Goal: Task Accomplishment & Management: Manage account settings

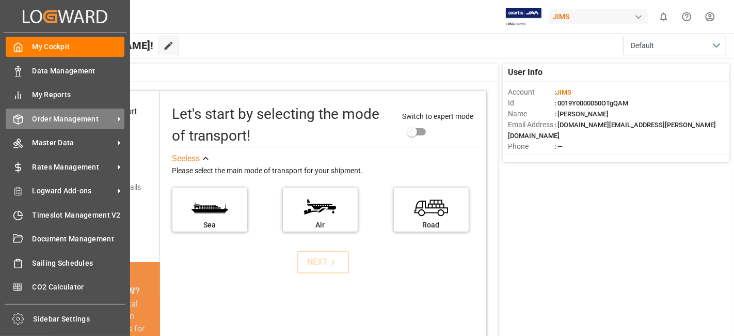
click at [94, 111] on div "Order Management Order Management" at bounding box center [65, 118] width 119 height 20
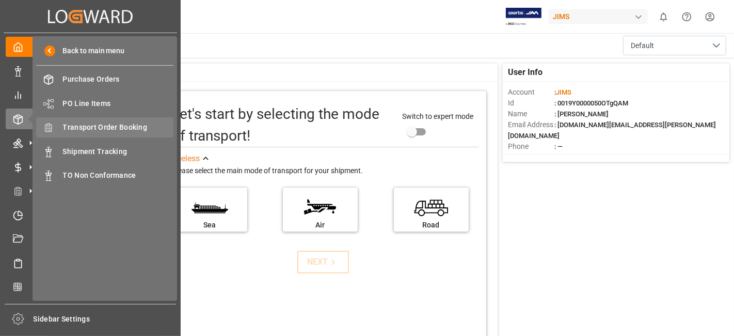
click at [133, 126] on span "Transport Order Booking" at bounding box center [118, 127] width 111 height 11
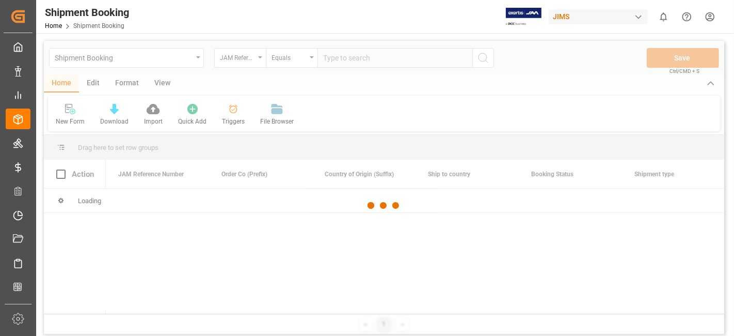
click at [335, 58] on div at bounding box center [384, 206] width 681 height 330
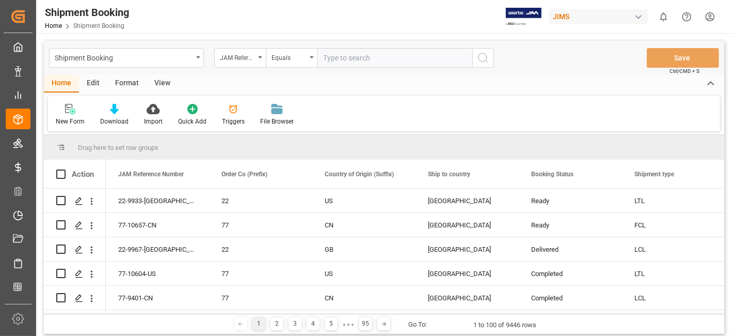
click at [335, 57] on input "text" at bounding box center [395, 58] width 155 height 20
paste input "77-10652-[GEOGRAPHIC_DATA]"
type input "77-10652-[GEOGRAPHIC_DATA]"
click at [486, 58] on icon "search button" at bounding box center [483, 58] width 12 height 12
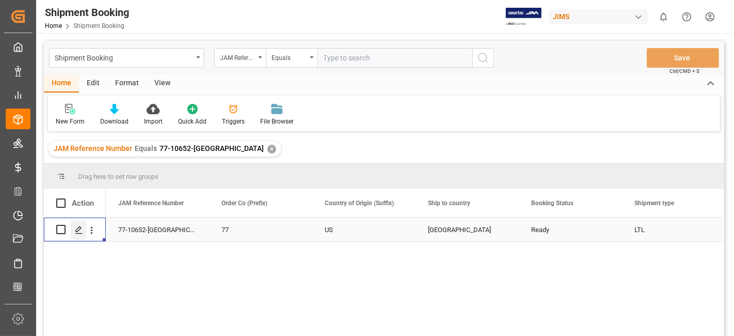
click at [73, 231] on div "Press SPACE to select this row." at bounding box center [78, 230] width 15 height 19
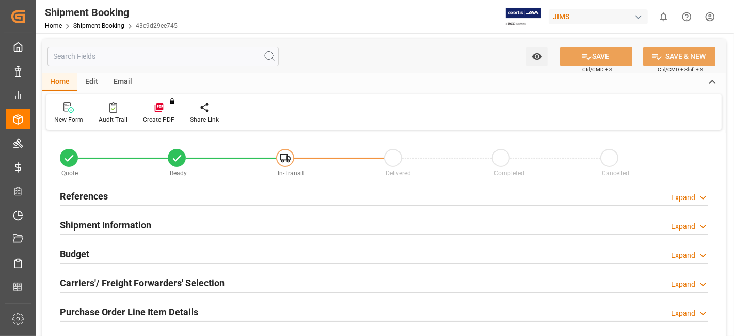
type input "0"
type input "1620.6072"
type input "800.99"
type input "39138"
type input "1014"
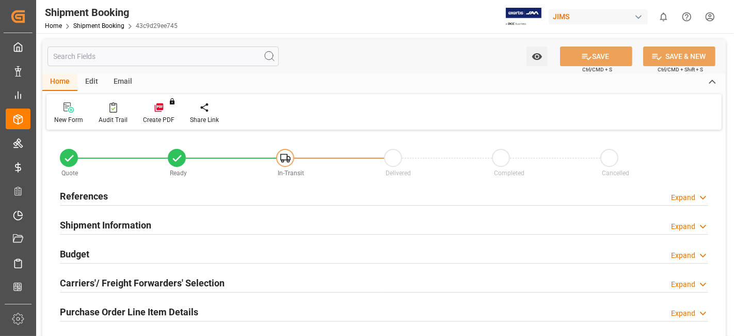
type input "28"
type input "2"
click at [102, 197] on h2 "References" at bounding box center [84, 196] width 48 height 14
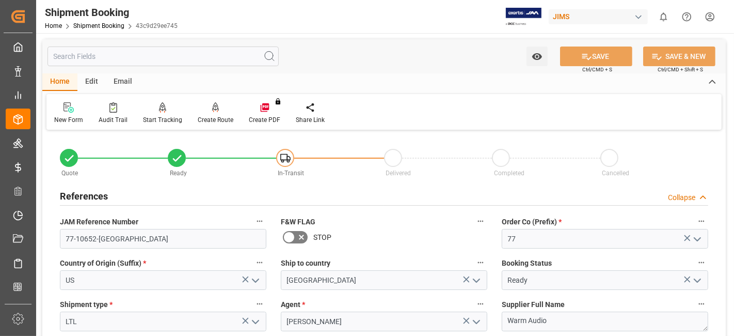
click at [109, 191] on div "References Collapse" at bounding box center [384, 195] width 649 height 20
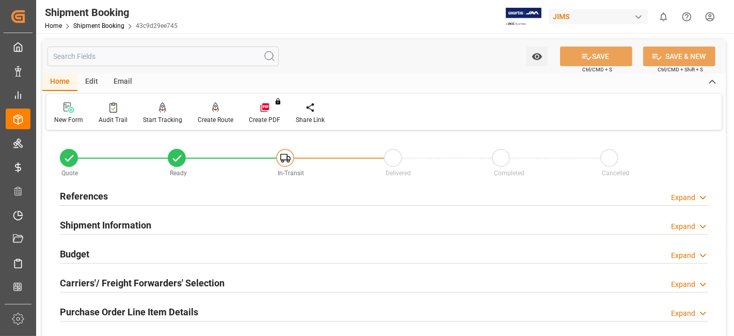
click at [106, 249] on div "Budget Expand" at bounding box center [384, 253] width 649 height 20
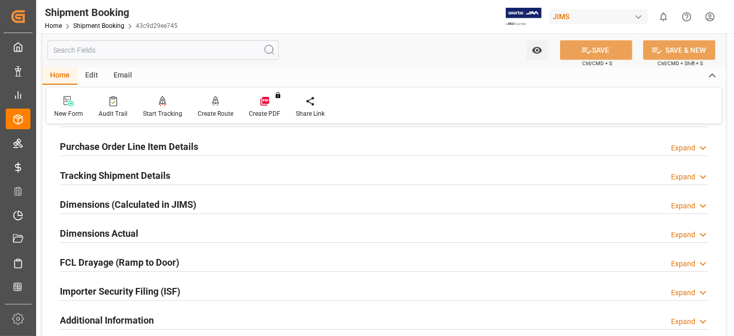
click at [113, 233] on h2 "Dimensions Actual" at bounding box center [99, 233] width 79 height 14
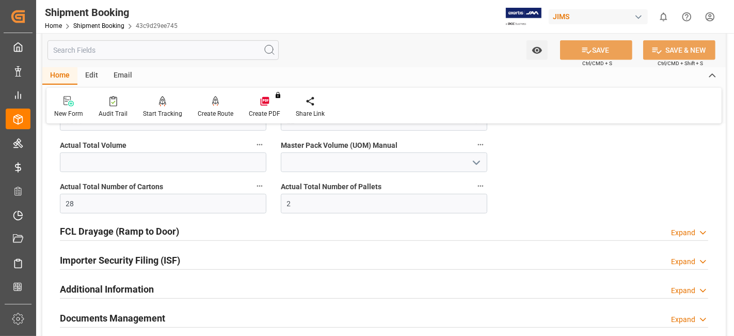
scroll to position [562, 0]
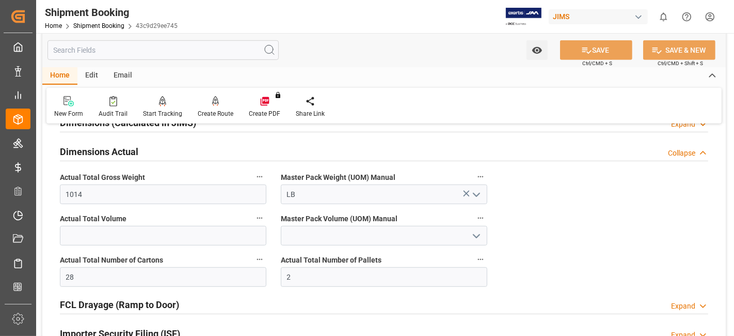
scroll to position [471, 0]
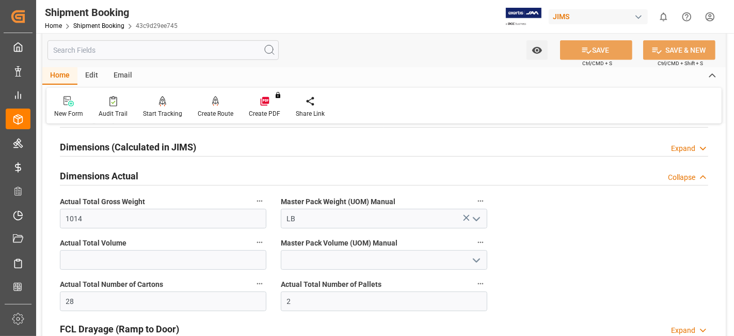
click at [91, 175] on h2 "Dimensions Actual" at bounding box center [99, 176] width 79 height 14
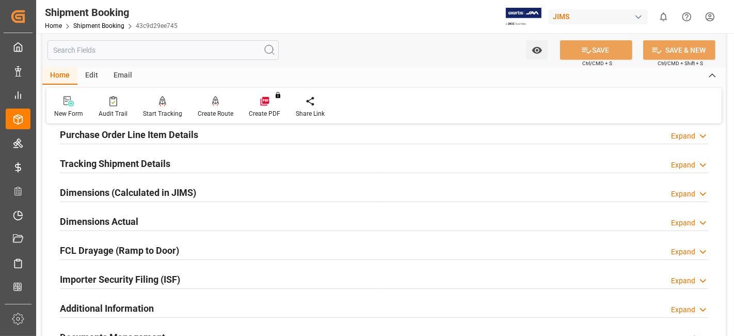
scroll to position [425, 0]
click at [106, 170] on div "Tracking Shipment Details" at bounding box center [115, 163] width 111 height 20
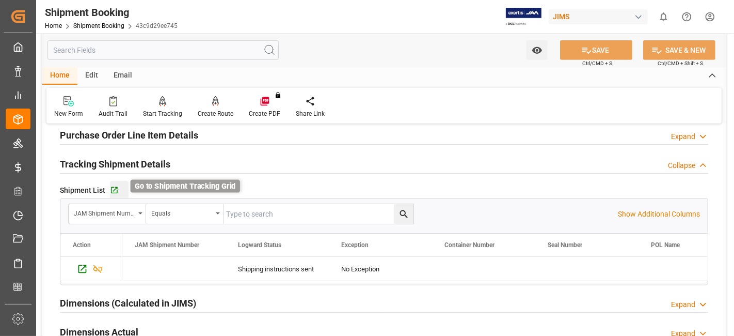
click at [116, 189] on icon "button" at bounding box center [114, 190] width 7 height 7
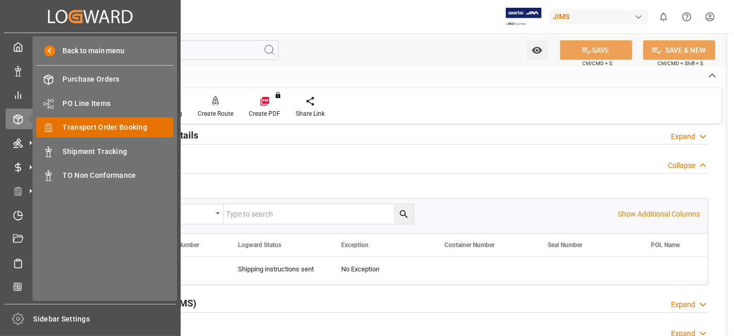
click at [119, 126] on span "Transport Order Booking" at bounding box center [118, 127] width 111 height 11
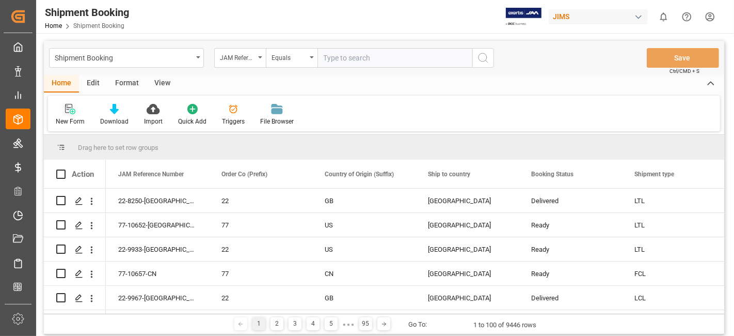
click at [71, 112] on icon at bounding box center [70, 109] width 10 height 10
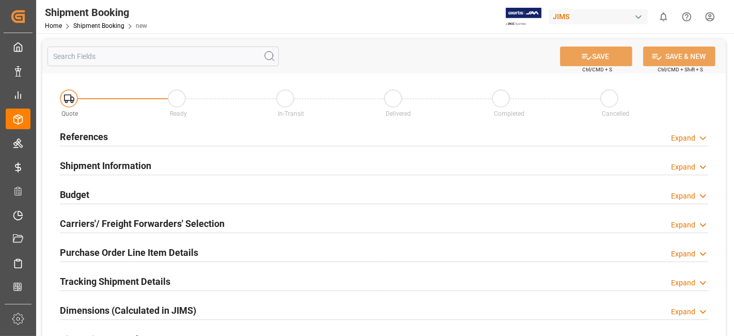
click at [84, 142] on h2 "References" at bounding box center [84, 137] width 48 height 14
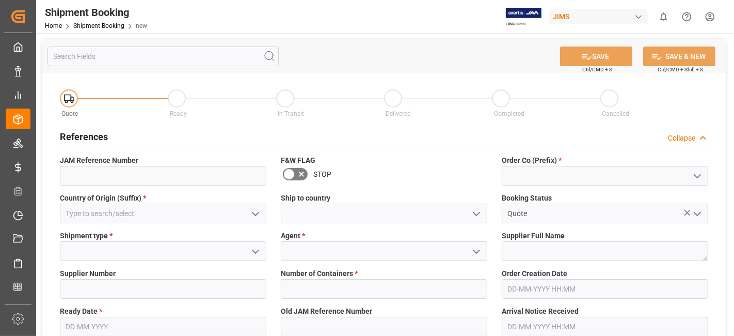
click at [700, 180] on icon "open menu" at bounding box center [698, 176] width 12 height 12
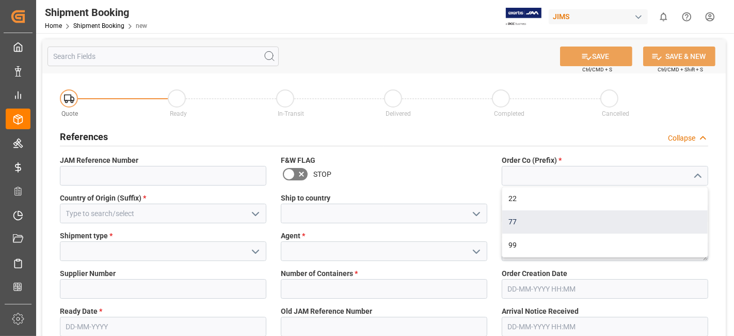
click at [611, 223] on div "77" at bounding box center [606, 221] width 206 height 23
type input "77"
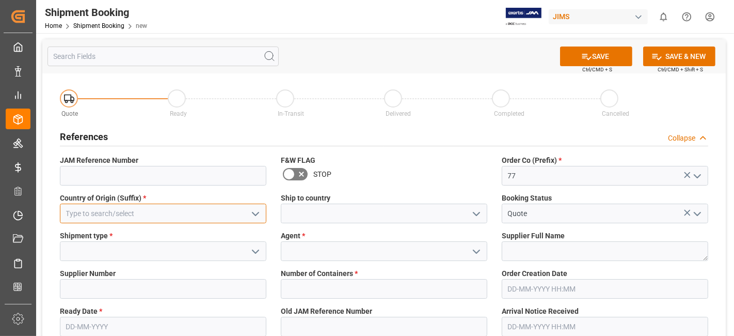
drag, startPoint x: 185, startPoint y: 217, endPoint x: 173, endPoint y: 221, distance: 12.9
click at [184, 217] on input at bounding box center [163, 213] width 207 height 20
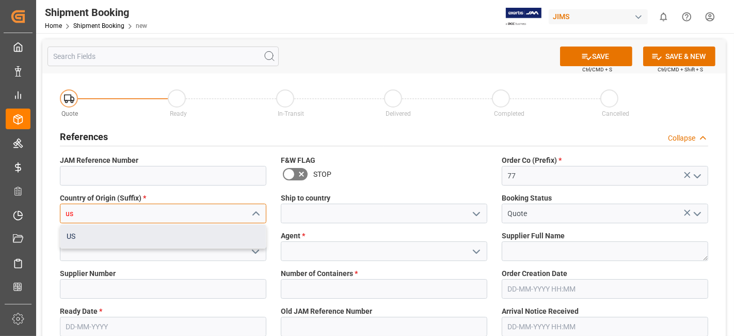
click at [166, 235] on div "US" at bounding box center [163, 236] width 206 height 23
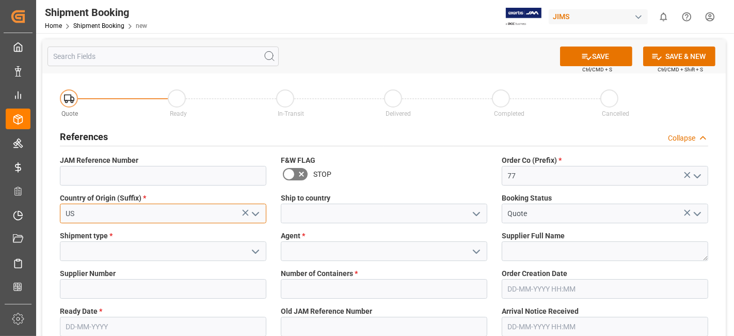
type input "US"
click at [473, 214] on icon "open menu" at bounding box center [477, 214] width 12 height 12
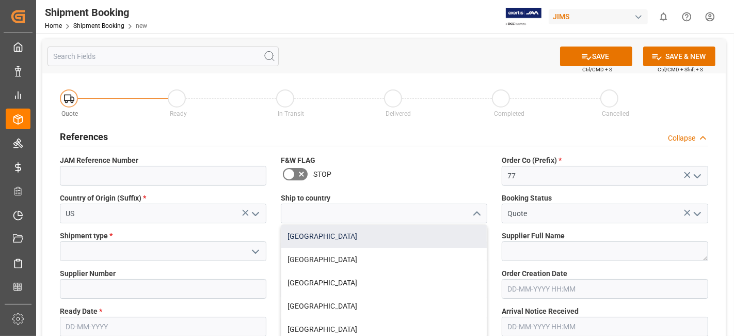
click at [427, 235] on div "Canada" at bounding box center [384, 236] width 206 height 23
type input "Canada"
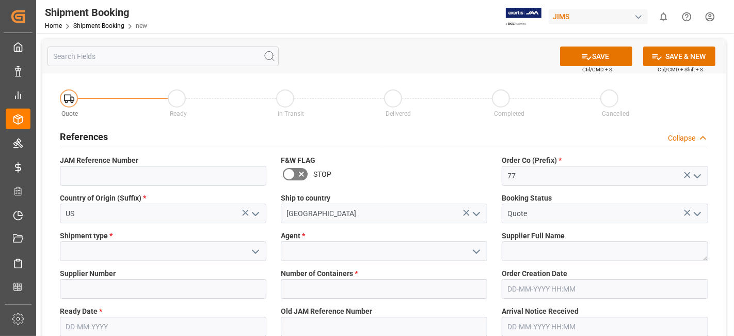
click at [249, 252] on icon "open menu" at bounding box center [255, 251] width 12 height 12
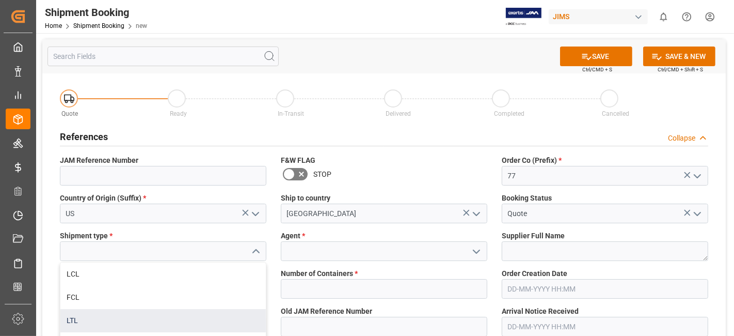
click at [147, 313] on div "LTL" at bounding box center [163, 320] width 206 height 23
type input "LTL"
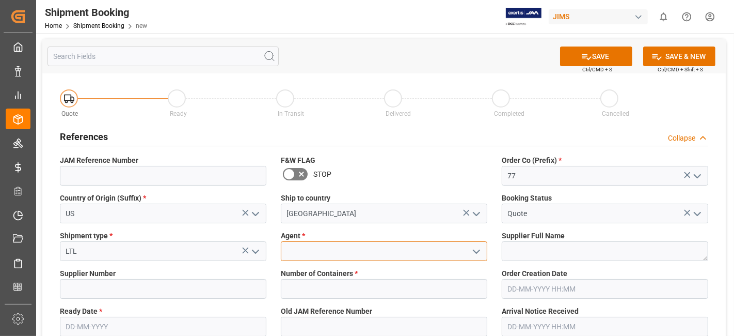
click at [364, 249] on input at bounding box center [384, 251] width 207 height 20
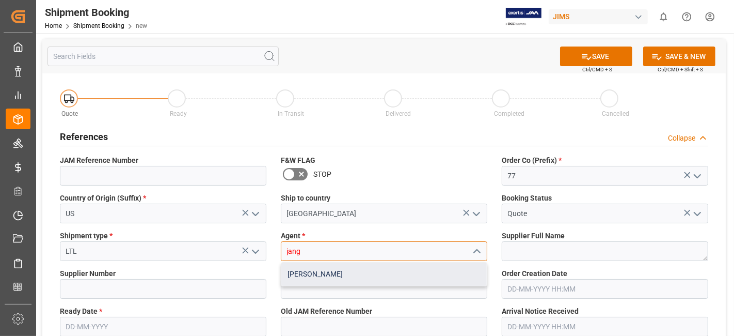
click at [336, 275] on div "[PERSON_NAME]" at bounding box center [384, 273] width 206 height 23
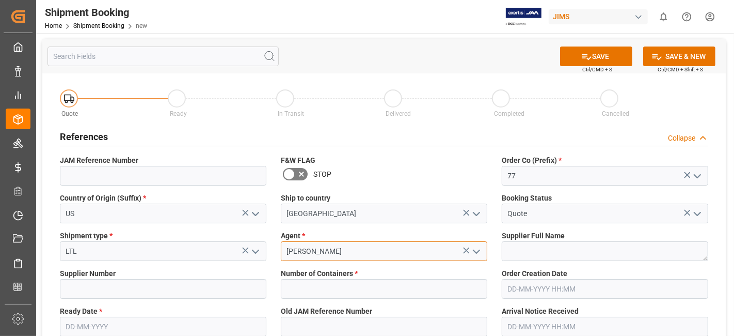
type input "[PERSON_NAME]"
click at [528, 237] on span "Supplier Full Name" at bounding box center [533, 235] width 63 height 11
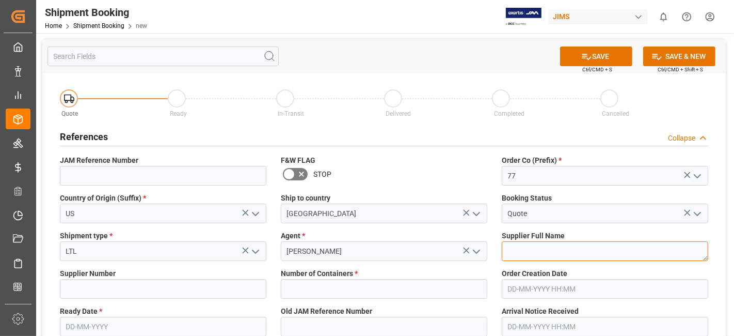
click at [515, 247] on textarea at bounding box center [605, 251] width 207 height 20
paste textarea "AUDIX"
type textarea "AUDIX"
click at [186, 272] on label "Supplier Number" at bounding box center [163, 273] width 207 height 11
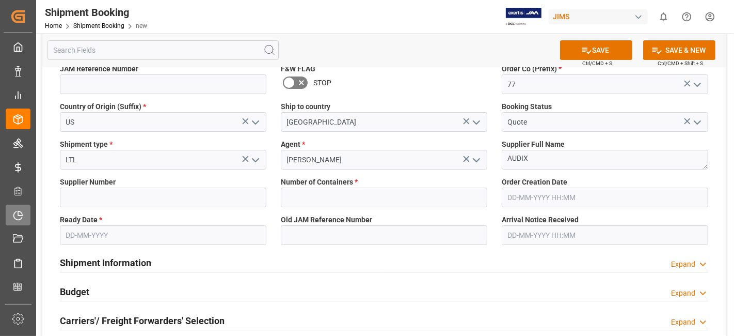
scroll to position [115, 0]
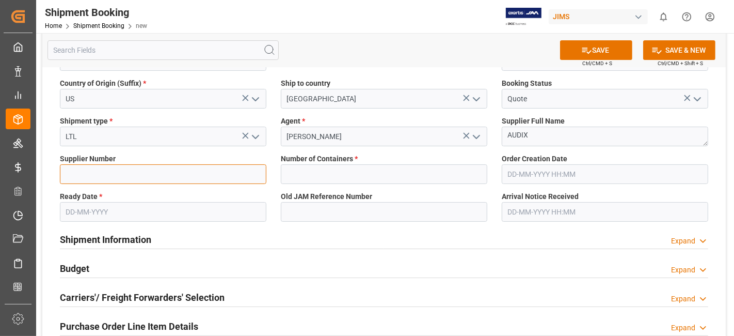
click at [147, 175] on input at bounding box center [163, 174] width 207 height 20
paste input "675527"
type input "675527"
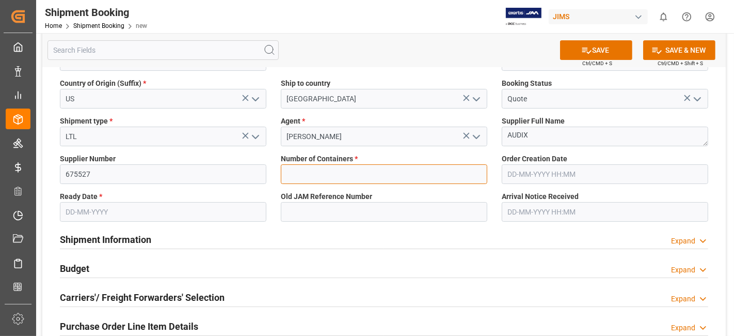
click at [343, 176] on input "text" at bounding box center [384, 174] width 207 height 20
type input "0"
click at [159, 206] on input "text" at bounding box center [163, 212] width 207 height 20
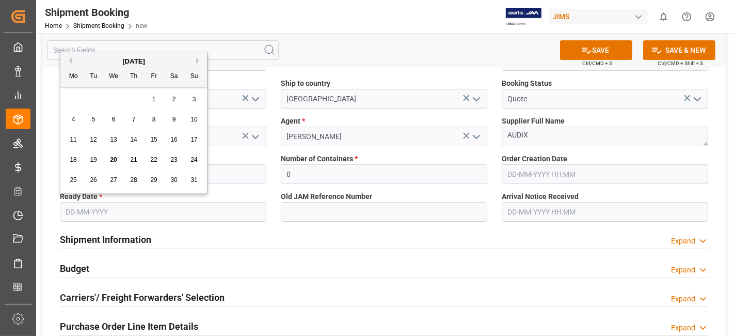
click at [95, 159] on span "19" at bounding box center [93, 159] width 7 height 7
type input "[DATE]"
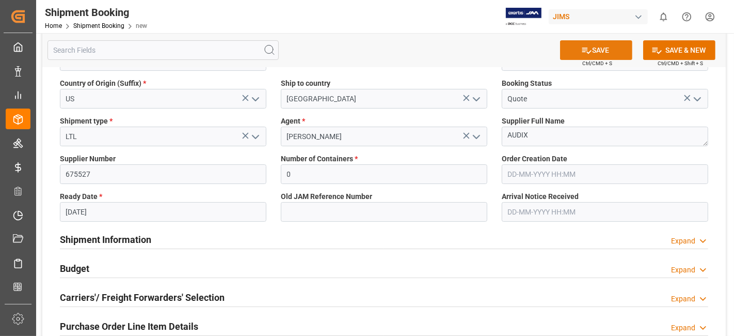
click at [582, 52] on icon at bounding box center [587, 50] width 11 height 11
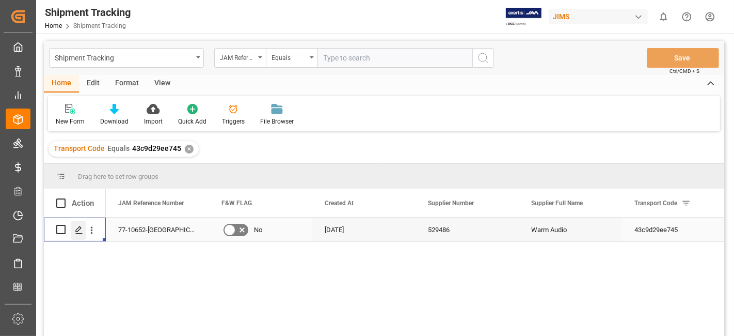
click at [75, 227] on icon "Press SPACE to select this row." at bounding box center [79, 230] width 8 height 8
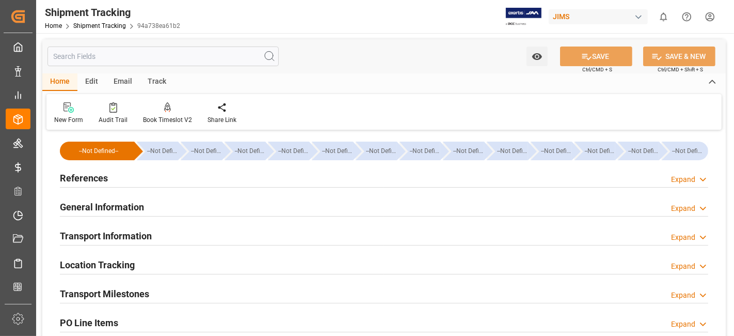
type input "[DATE]"
click at [118, 181] on div "References Expand" at bounding box center [384, 177] width 649 height 20
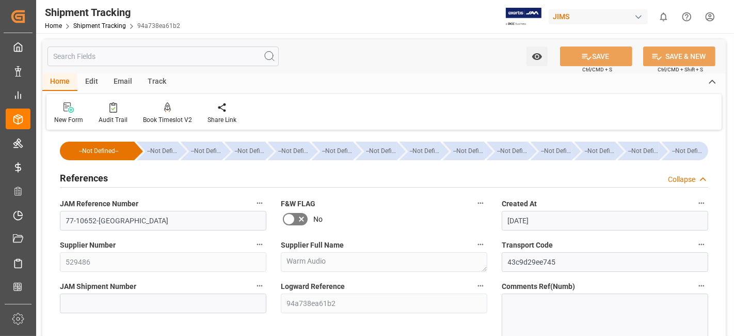
click at [168, 202] on label "JAM Reference Number" at bounding box center [163, 203] width 207 height 14
click at [253, 202] on button "JAM Reference Number" at bounding box center [259, 202] width 13 height 13
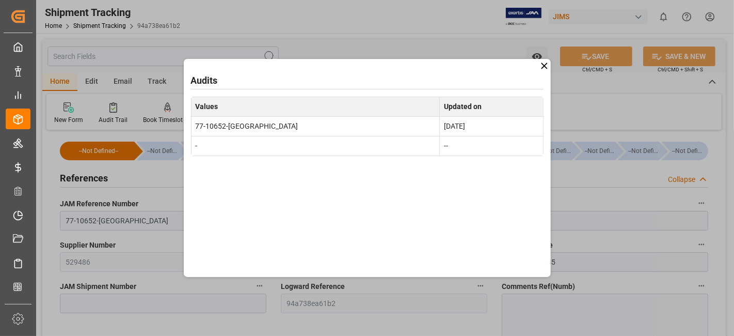
click at [541, 64] on icon at bounding box center [544, 65] width 11 height 11
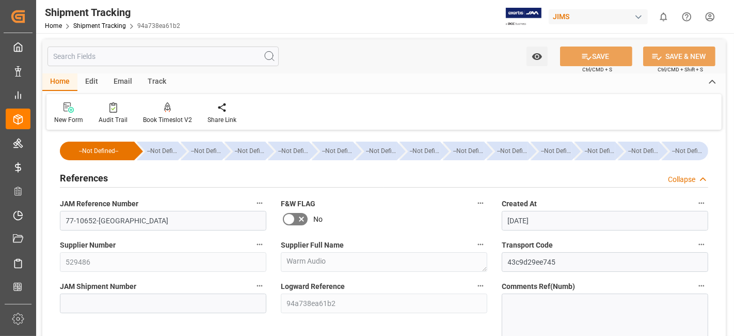
click at [162, 275] on div "JAM Shipment Number" at bounding box center [163, 315] width 221 height 80
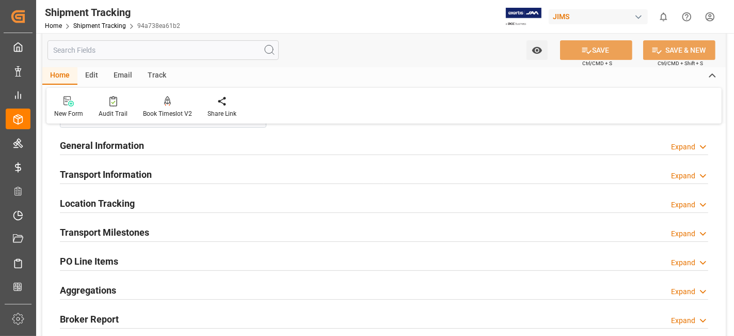
click at [125, 146] on h2 "General Information" at bounding box center [102, 145] width 84 height 14
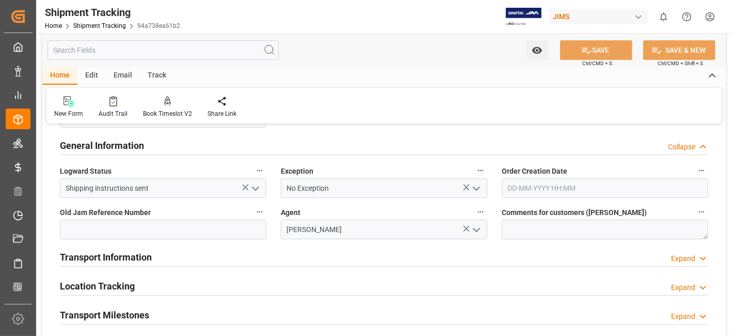
click at [125, 146] on h2 "General Information" at bounding box center [102, 145] width 84 height 14
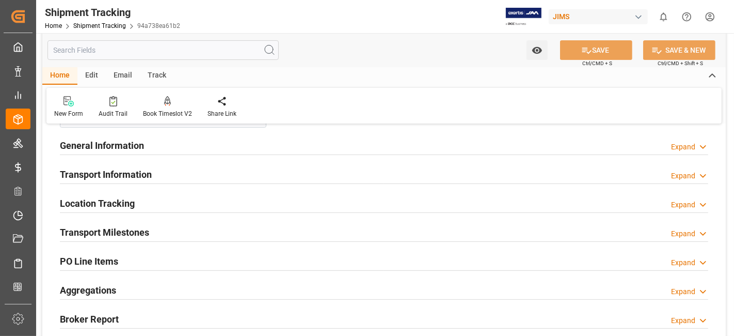
click at [126, 173] on h2 "Transport Information" at bounding box center [106, 174] width 92 height 14
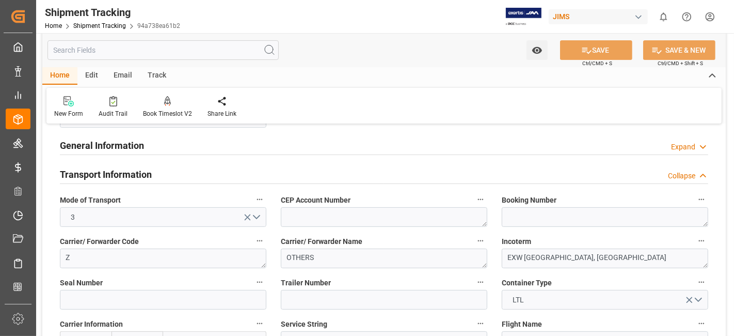
click at [125, 171] on h2 "Transport Information" at bounding box center [106, 174] width 92 height 14
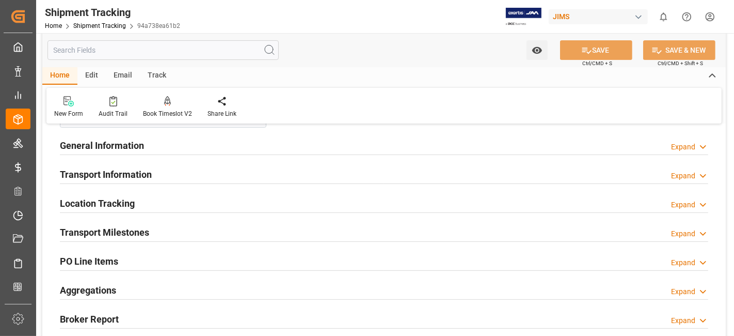
click at [111, 231] on h2 "Transport Milestones" at bounding box center [104, 232] width 89 height 14
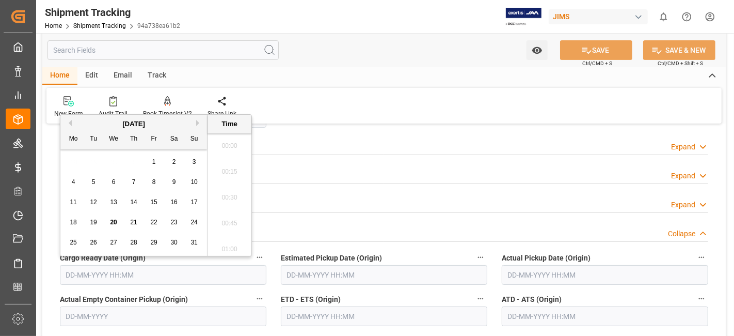
click at [91, 272] on input "text" at bounding box center [163, 275] width 207 height 20
click at [93, 224] on span "19" at bounding box center [93, 221] width 7 height 7
type input "[DATE] 00:00"
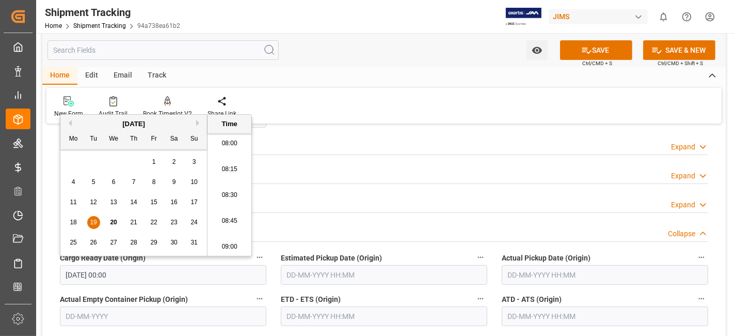
click at [341, 277] on input "text" at bounding box center [384, 275] width 207 height 20
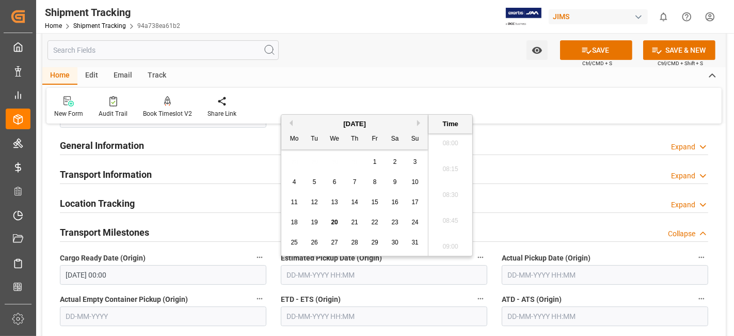
click at [335, 224] on span "20" at bounding box center [334, 221] width 7 height 7
type input "20-08-2025 00:00"
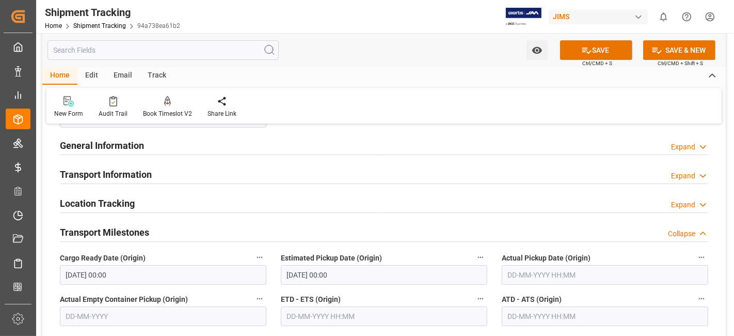
click at [405, 292] on label "ETD - ETS (Origin)" at bounding box center [384, 299] width 207 height 14
click at [474, 292] on button "ETD - ETS (Origin)" at bounding box center [480, 298] width 13 height 13
click at [568, 58] on div at bounding box center [367, 168] width 734 height 336
click at [568, 58] on body "Created by potrace 1.15, written by Peter Selinger 2001-2017 Created by potrace…" at bounding box center [367, 168] width 734 height 336
click at [569, 54] on button "SAVE" at bounding box center [596, 50] width 72 height 20
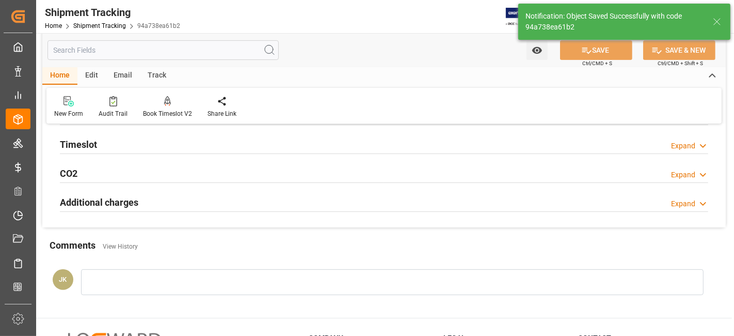
scroll to position [62, 0]
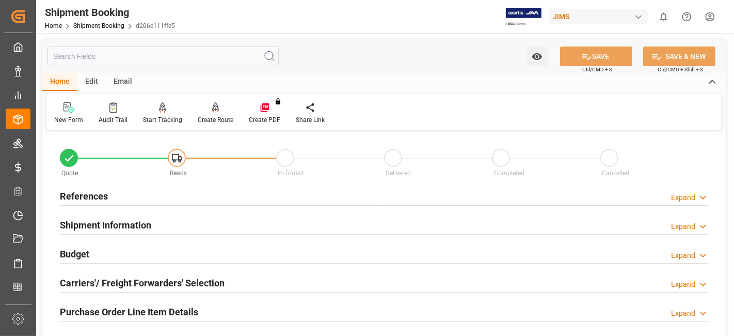
drag, startPoint x: 201, startPoint y: 191, endPoint x: 190, endPoint y: 192, distance: 11.5
click at [200, 190] on div "References Expand" at bounding box center [384, 195] width 649 height 20
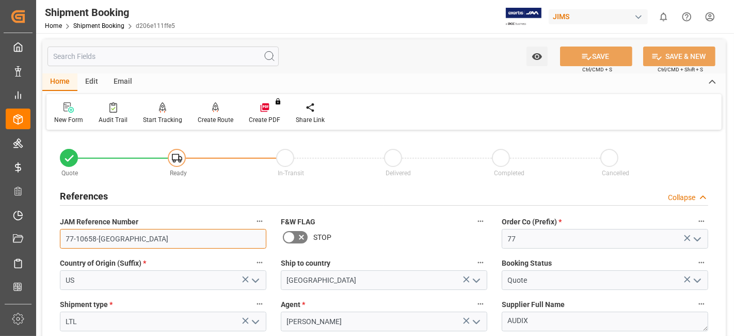
drag, startPoint x: 118, startPoint y: 237, endPoint x: 46, endPoint y: 236, distance: 72.3
click at [111, 194] on div "References Collapse" at bounding box center [384, 195] width 649 height 20
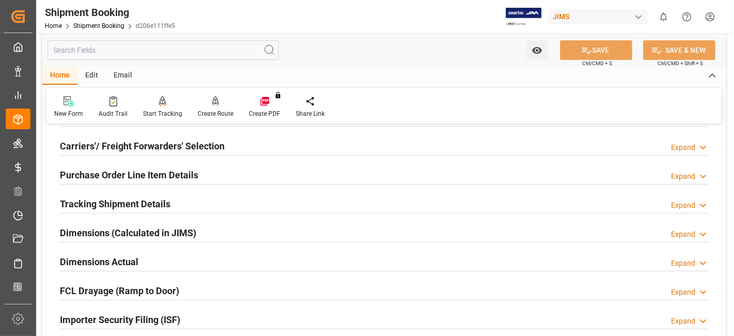
scroll to position [137, 0]
click at [117, 261] on h2 "Dimensions Actual" at bounding box center [99, 261] width 79 height 14
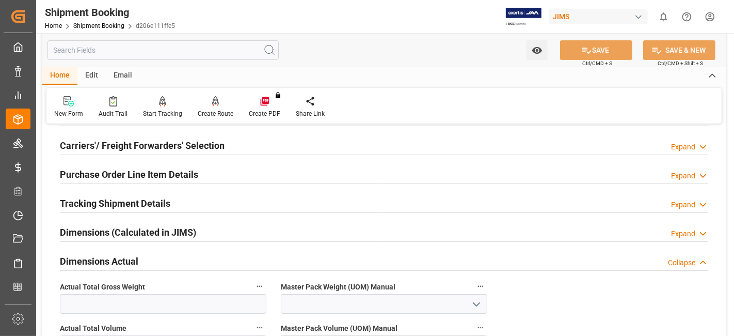
click at [563, 301] on div "Quote Ready In-Transit Delivered Completed Cancelled References Expand JAM Refe…" at bounding box center [384, 274] width 684 height 559
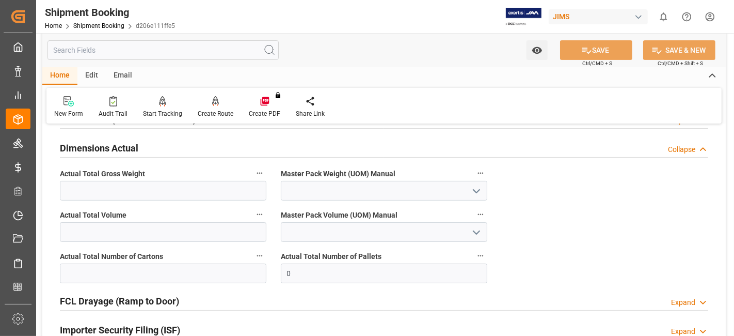
scroll to position [252, 0]
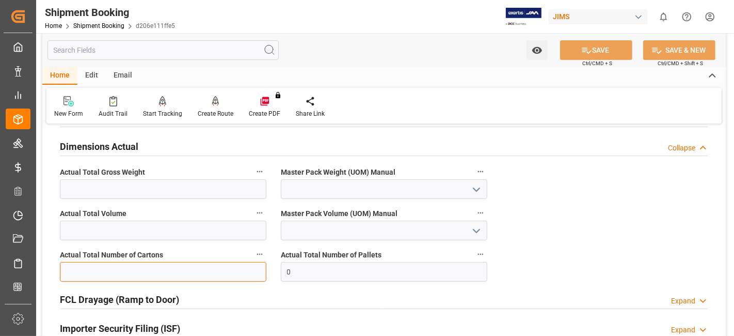
click at [109, 274] on input "text" at bounding box center [163, 272] width 207 height 20
type input "1"
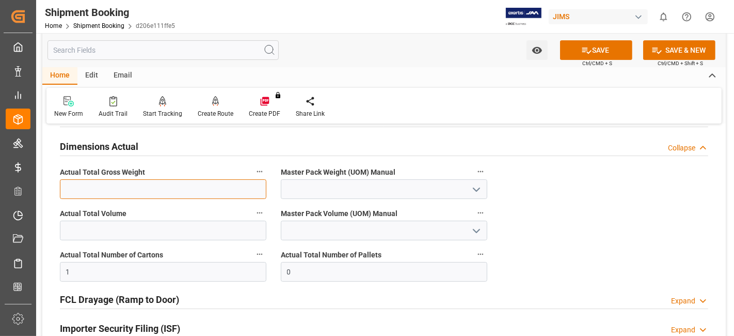
click at [224, 185] on input "text" at bounding box center [163, 189] width 207 height 20
type input "21"
click at [472, 186] on icon "open menu" at bounding box center [477, 189] width 12 height 12
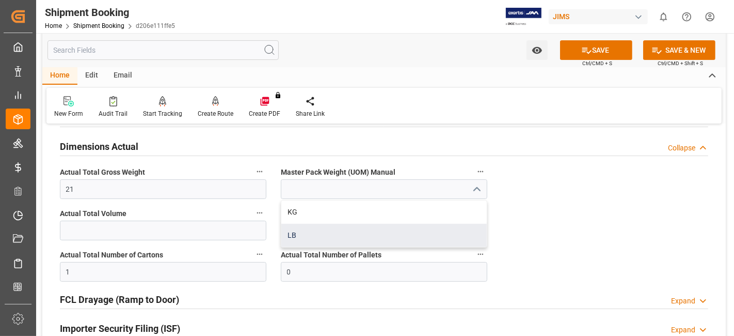
click at [394, 230] on div "LB" at bounding box center [384, 235] width 206 height 23
type input "LB"
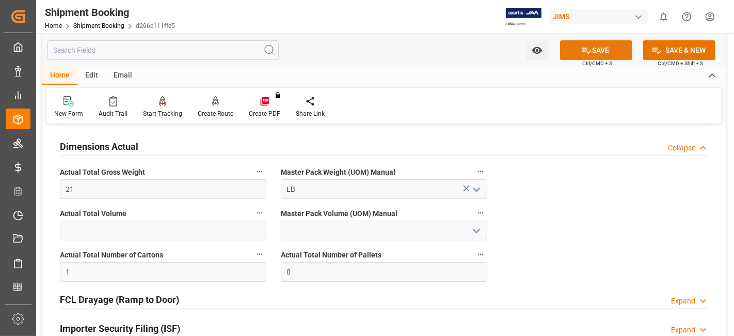
click at [588, 49] on icon at bounding box center [587, 50] width 11 height 11
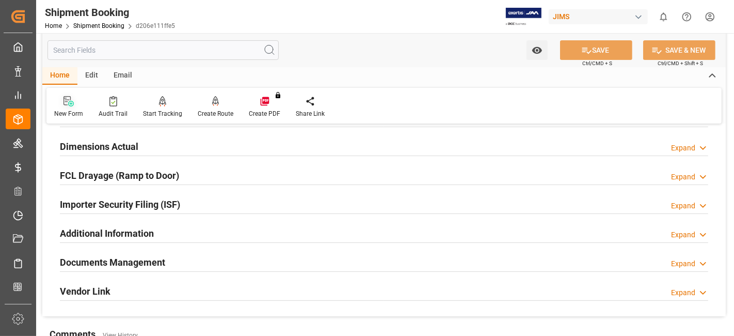
click at [70, 107] on div "New Form" at bounding box center [68, 107] width 44 height 23
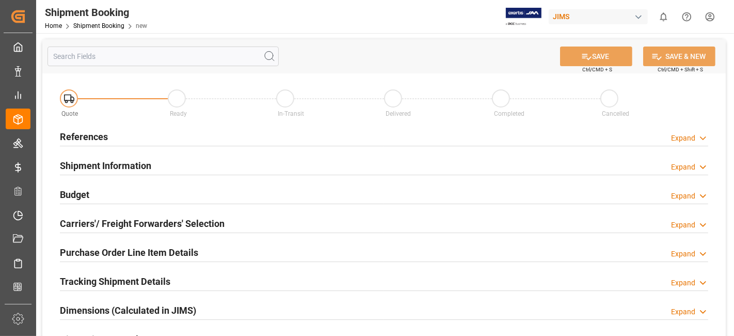
click at [87, 136] on h2 "References" at bounding box center [84, 137] width 48 height 14
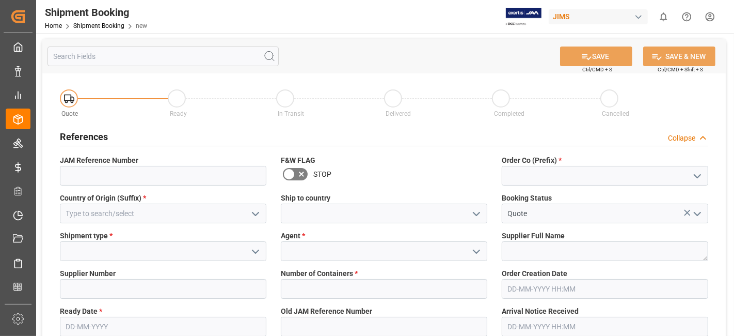
click at [261, 218] on icon "open menu" at bounding box center [255, 214] width 12 height 12
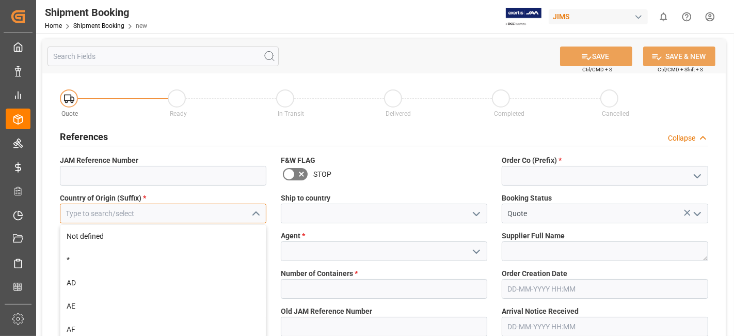
click at [159, 212] on input at bounding box center [163, 213] width 207 height 20
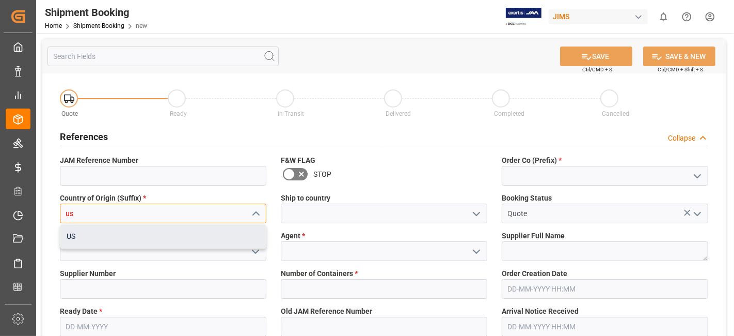
click at [119, 233] on div "US" at bounding box center [163, 236] width 206 height 23
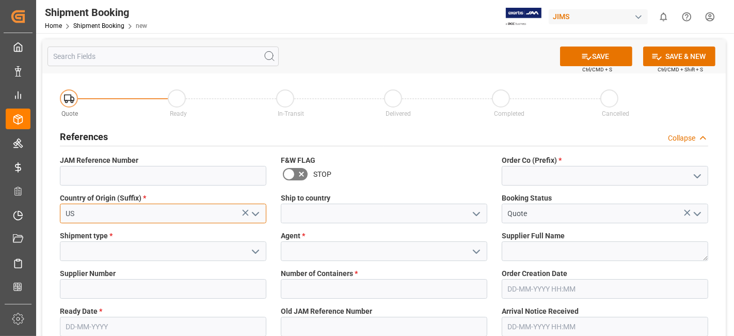
type input "US"
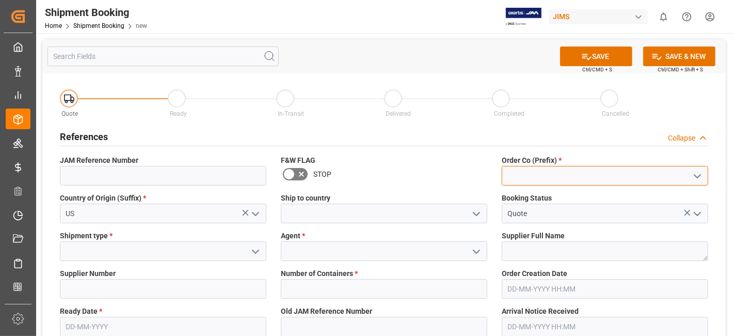
click at [654, 177] on input at bounding box center [605, 176] width 207 height 20
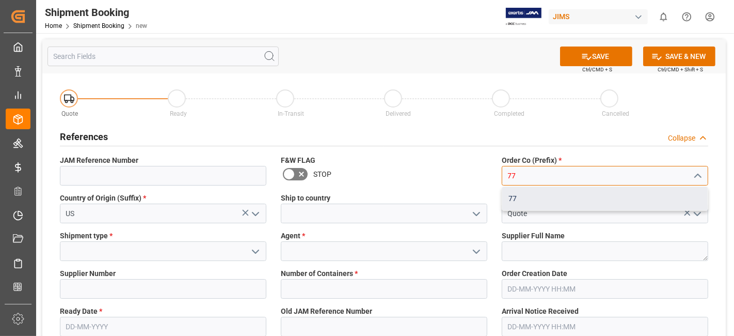
click at [613, 198] on div "77" at bounding box center [606, 198] width 206 height 23
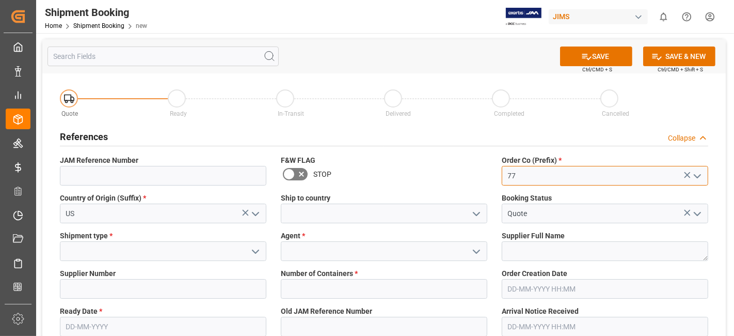
type input "77"
click at [488, 210] on div at bounding box center [384, 213] width 222 height 20
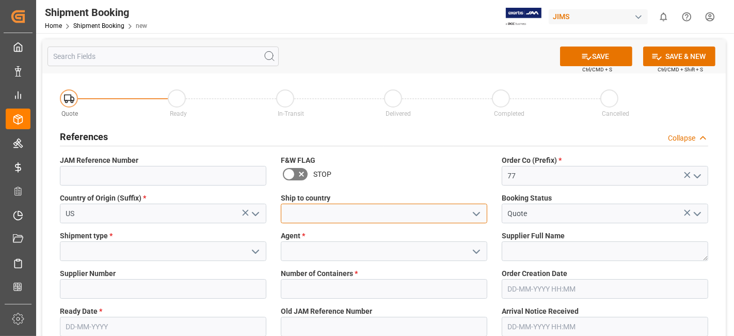
click at [467, 214] on input at bounding box center [384, 213] width 207 height 20
type input "[GEOGRAPHIC_DATA]"
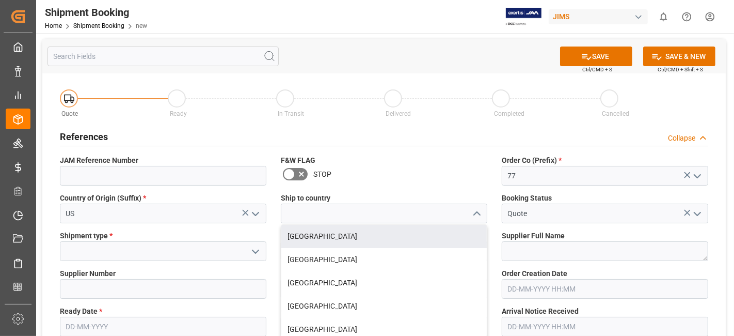
click at [255, 250] on icon "open menu" at bounding box center [255, 251] width 12 height 12
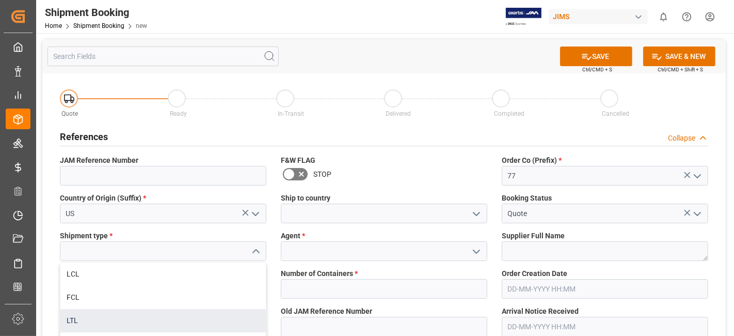
click at [188, 319] on div "LTL" at bounding box center [163, 320] width 206 height 23
type input "LTL"
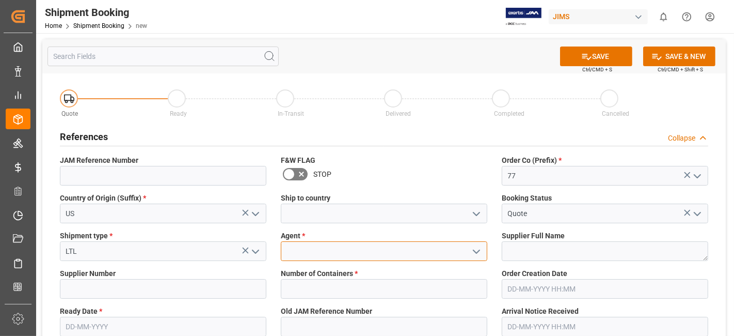
click at [375, 253] on input at bounding box center [384, 251] width 207 height 20
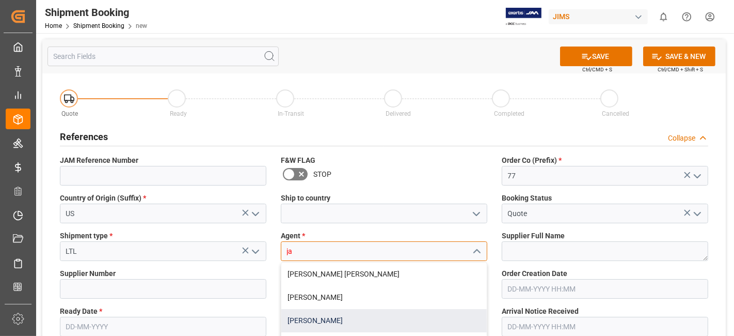
click at [348, 317] on div "[PERSON_NAME]" at bounding box center [384, 320] width 206 height 23
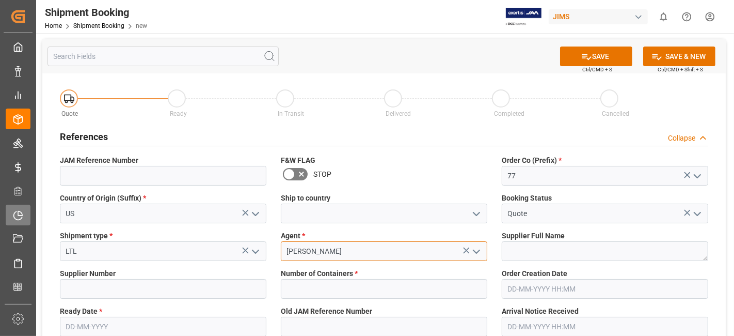
type input "[PERSON_NAME]"
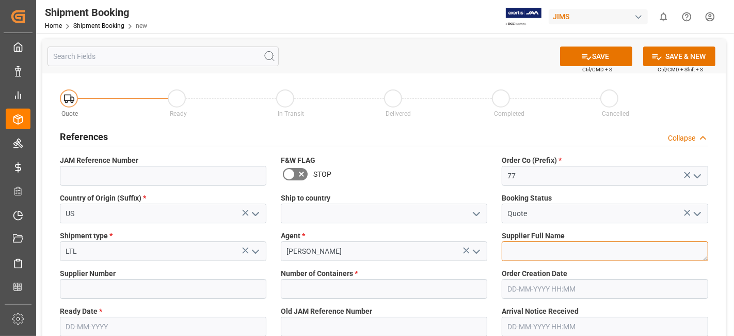
click at [550, 253] on textarea at bounding box center [605, 251] width 207 height 20
paste textarea "RF Venue, Inc."
type textarea "RF Venue, Inc."
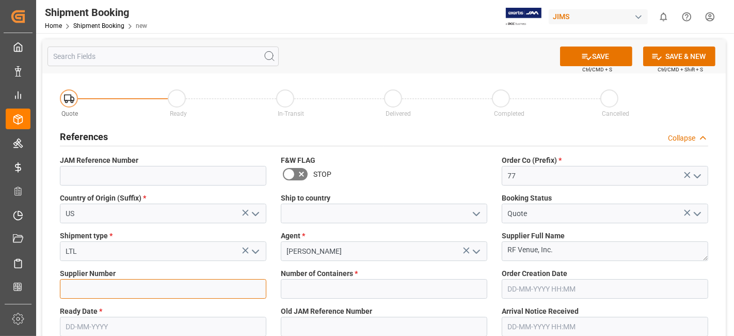
click at [166, 296] on input at bounding box center [163, 289] width 207 height 20
paste input "609495"
type input "609495"
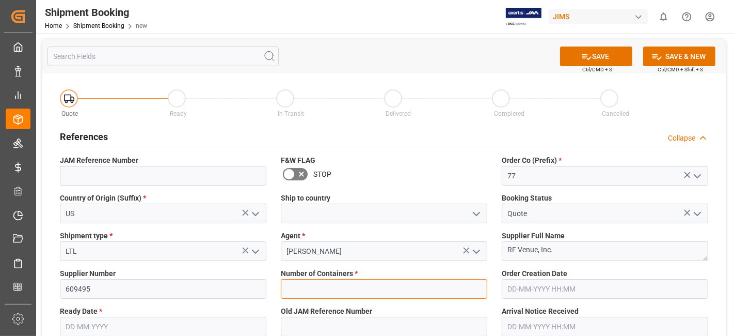
click at [360, 290] on input "text" at bounding box center [384, 289] width 207 height 20
type input "0"
click at [248, 307] on label "Ready Date *" at bounding box center [163, 311] width 207 height 11
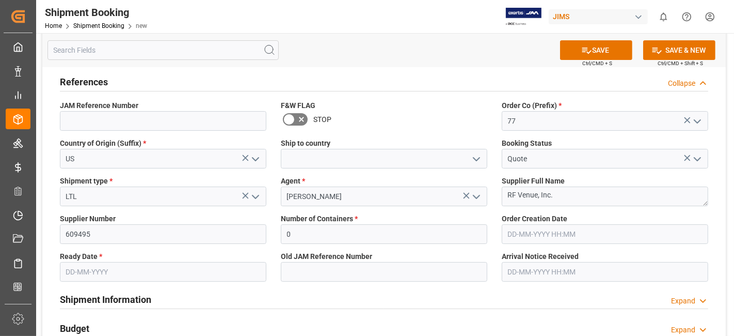
scroll to position [69, 0]
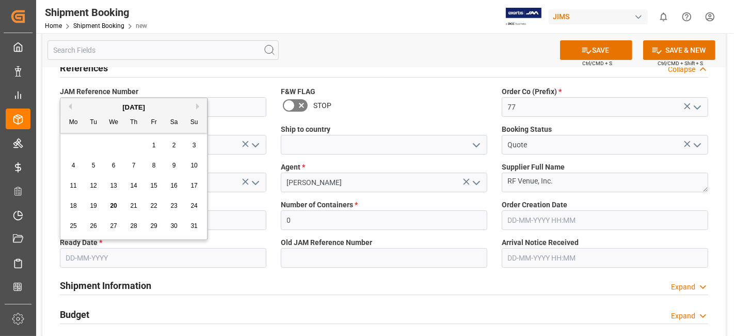
drag, startPoint x: 116, startPoint y: 249, endPoint x: 111, endPoint y: 257, distance: 10.0
click at [116, 249] on input "text" at bounding box center [163, 258] width 207 height 20
click at [96, 209] on span "19" at bounding box center [93, 205] width 7 height 7
type input "[DATE]"
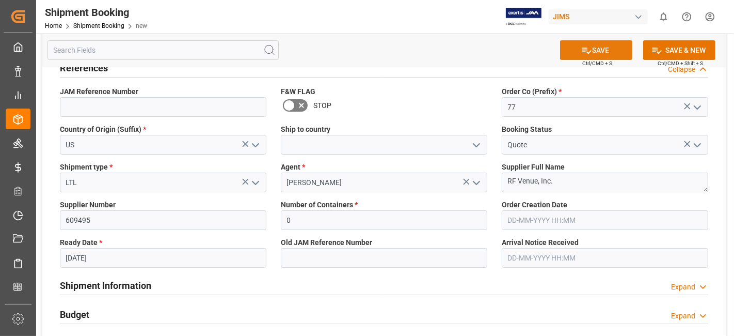
click at [575, 48] on button "SAVE" at bounding box center [596, 50] width 72 height 20
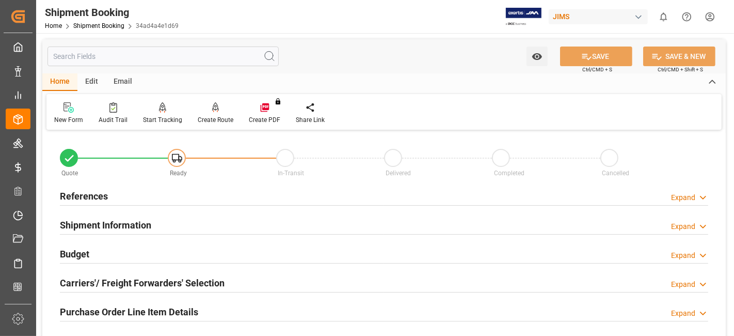
click at [97, 278] on h2 "Carriers'/ Freight Forwarders' Selection" at bounding box center [142, 283] width 165 height 14
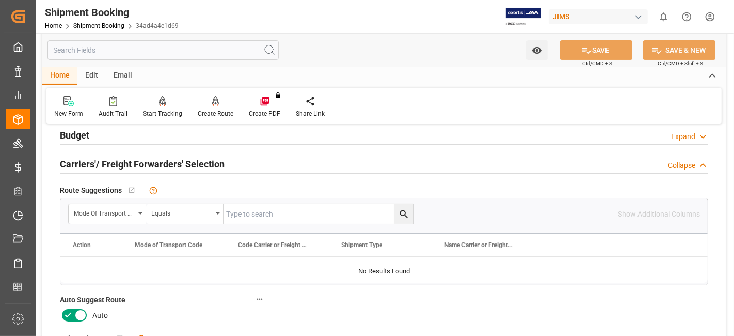
scroll to position [137, 0]
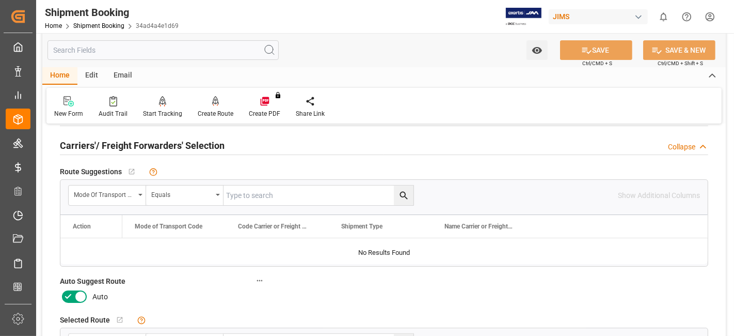
click at [74, 294] on icon at bounding box center [80, 296] width 12 height 12
click at [0, 0] on input "checkbox" at bounding box center [0, 0] width 0 height 0
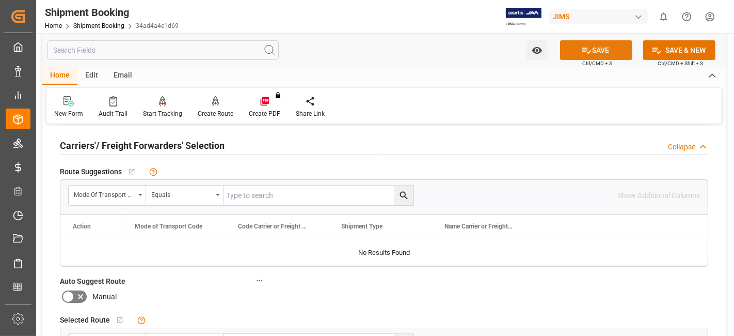
click at [583, 51] on icon at bounding box center [587, 50] width 11 height 11
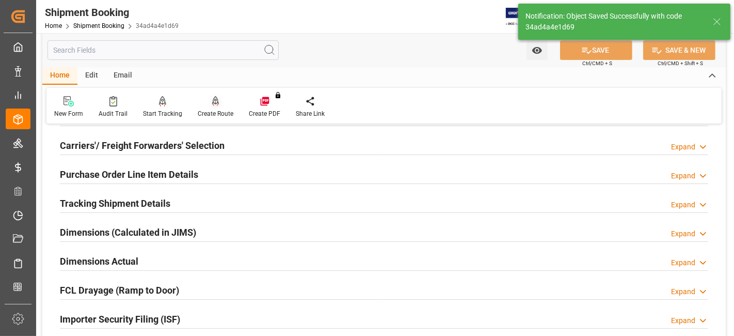
click at [213, 112] on div "Create Route" at bounding box center [216, 113] width 36 height 9
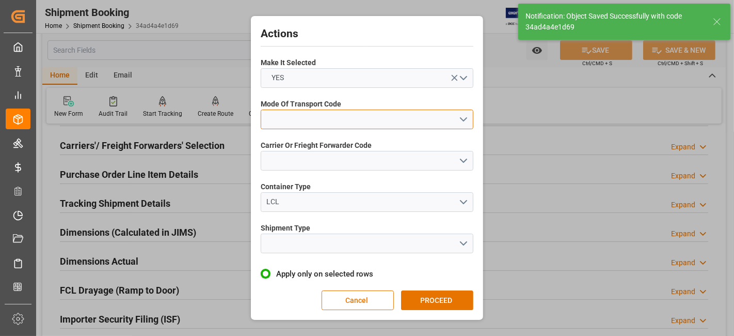
click at [459, 121] on button "open menu" at bounding box center [367, 119] width 213 height 20
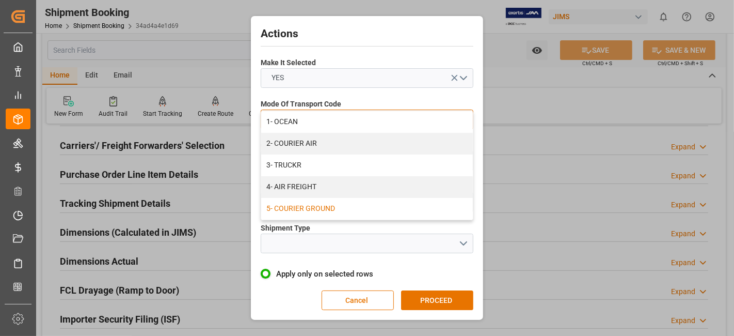
click at [345, 204] on div "5- COURIER GROUND" at bounding box center [367, 209] width 212 height 22
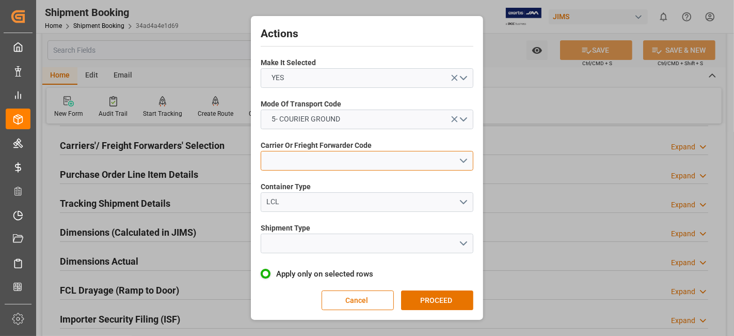
click at [450, 161] on button "open menu" at bounding box center [367, 161] width 213 height 20
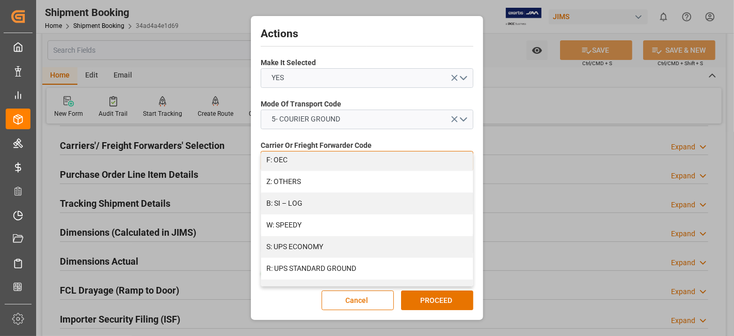
scroll to position [600, 0]
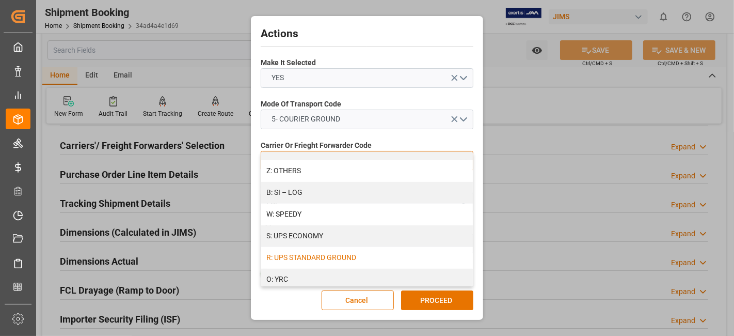
click at [397, 260] on div "R: UPS STANDARD GROUND" at bounding box center [367, 258] width 212 height 22
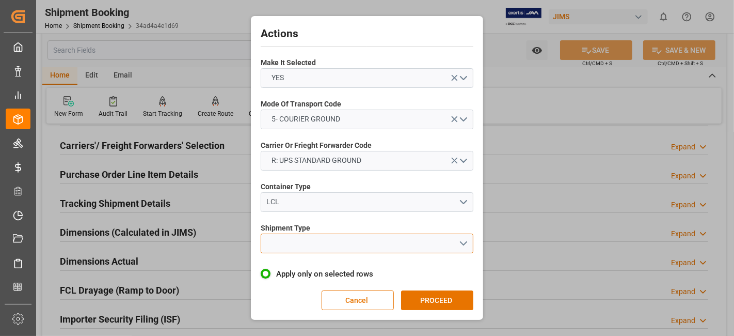
click at [464, 247] on button "open menu" at bounding box center [367, 243] width 213 height 20
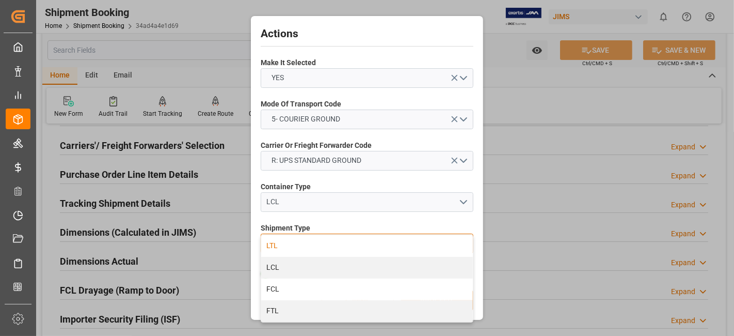
click at [304, 247] on div "LTL" at bounding box center [367, 246] width 212 height 22
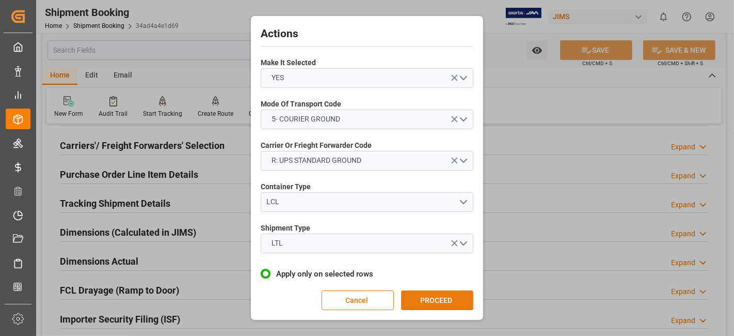
click at [435, 295] on button "PROCEED" at bounding box center [437, 300] width 72 height 20
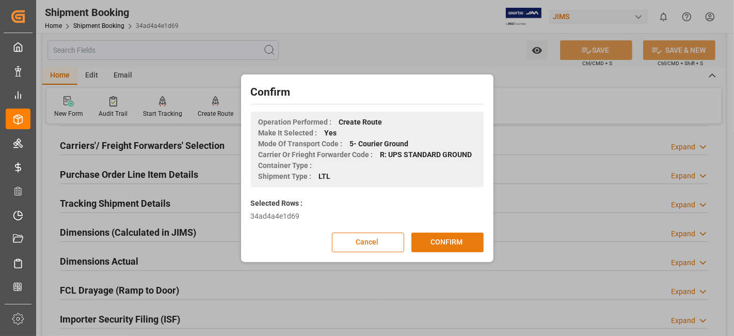
click at [433, 243] on button "CONFIRM" at bounding box center [448, 242] width 72 height 20
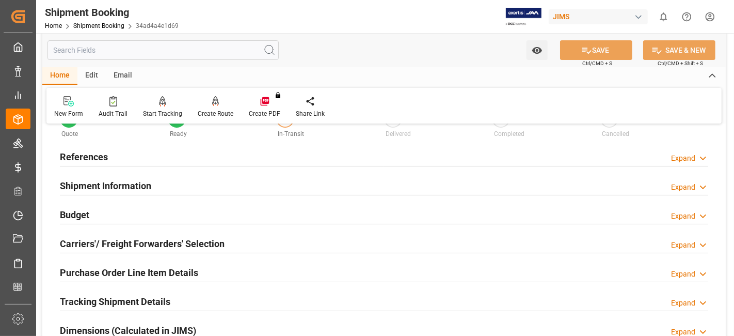
scroll to position [57, 0]
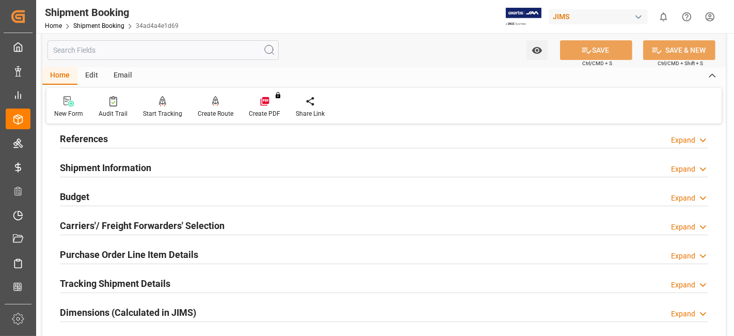
click at [94, 305] on h2 "Dimensions (Calculated in JIMS)" at bounding box center [128, 312] width 136 height 14
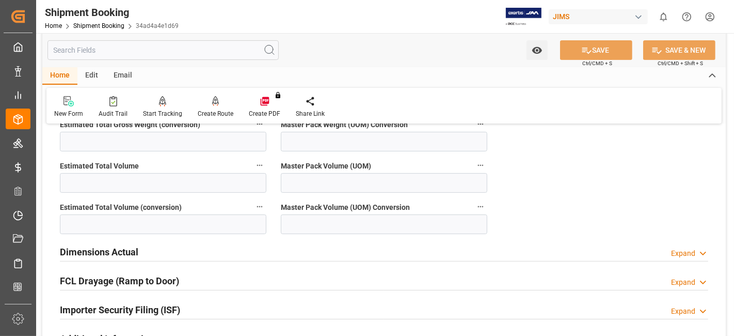
scroll to position [322, 0]
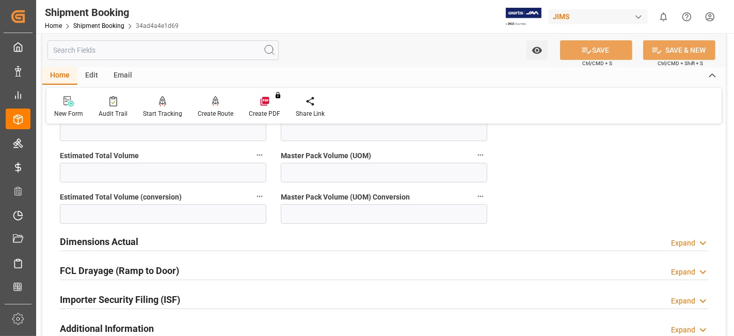
click at [113, 243] on h2 "Dimensions Actual" at bounding box center [99, 241] width 79 height 14
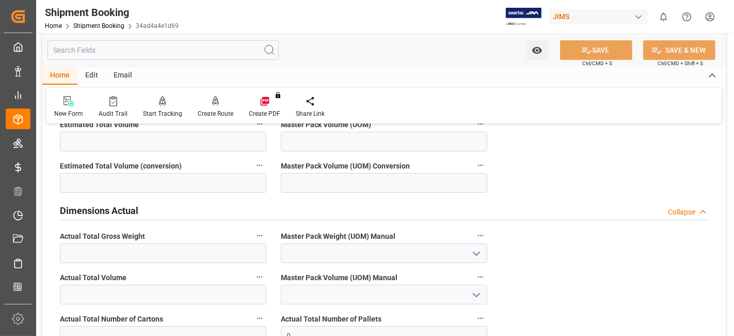
scroll to position [380, 0]
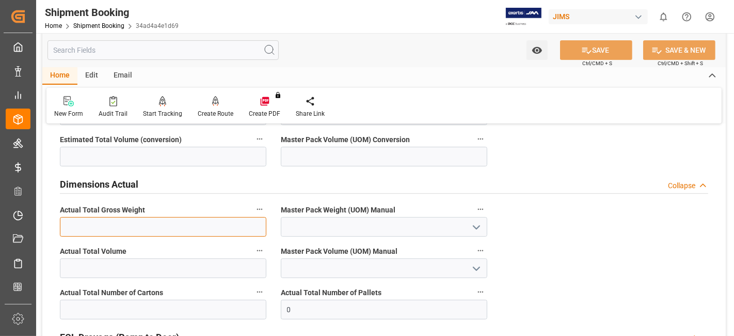
click at [158, 226] on input "text" at bounding box center [163, 227] width 207 height 20
type input "71"
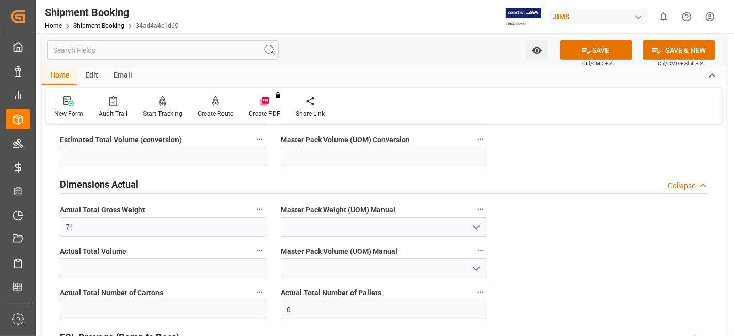
click at [472, 223] on icon "open menu" at bounding box center [477, 227] width 12 height 12
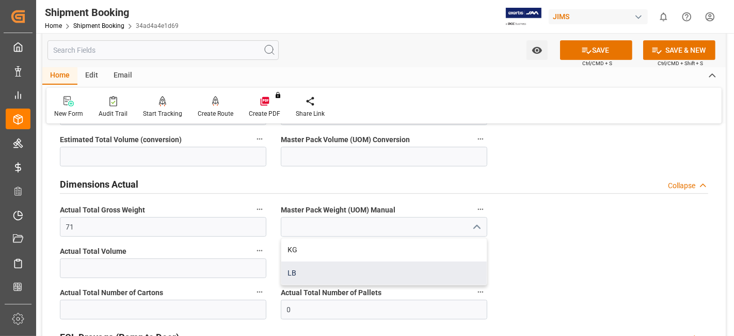
click at [333, 263] on div "LB" at bounding box center [384, 272] width 206 height 23
type input "LB"
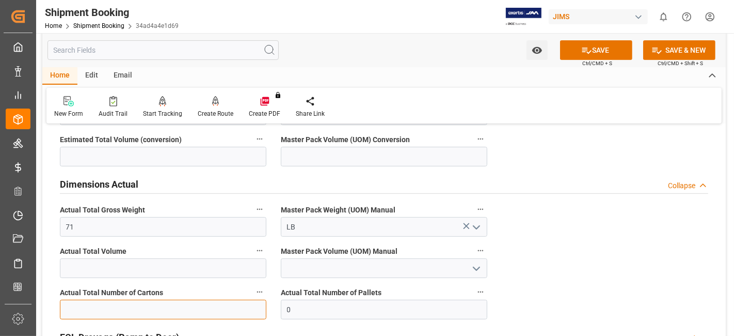
drag, startPoint x: 135, startPoint y: 305, endPoint x: 121, endPoint y: 302, distance: 14.2
click at [135, 305] on input "text" at bounding box center [163, 310] width 207 height 20
type input "2"
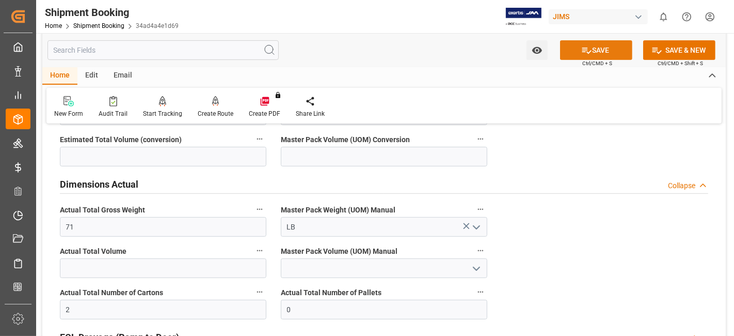
click at [582, 54] on icon at bounding box center [587, 50] width 11 height 11
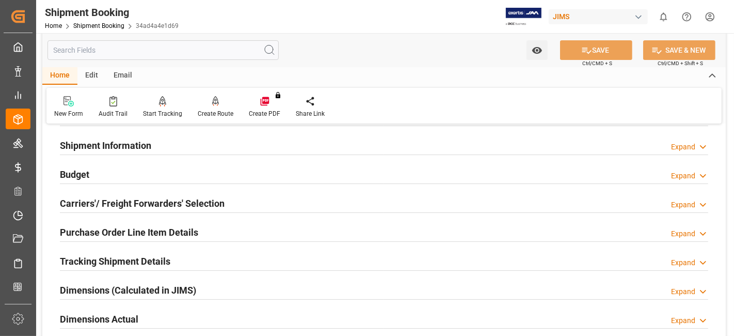
scroll to position [77, 0]
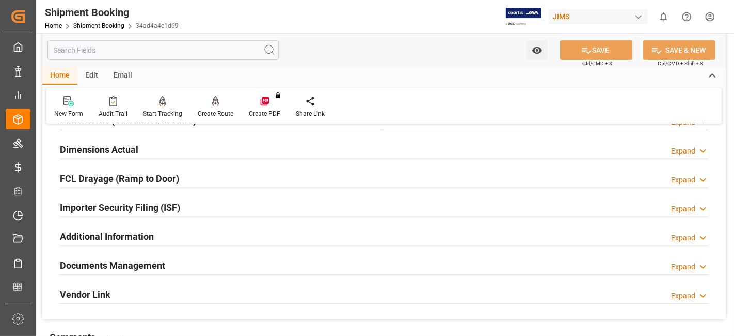
drag, startPoint x: 130, startPoint y: 163, endPoint x: 99, endPoint y: 162, distance: 30.5
click at [128, 164] on div "FCL Drayage (Ramp to Door) Expand" at bounding box center [384, 178] width 663 height 29
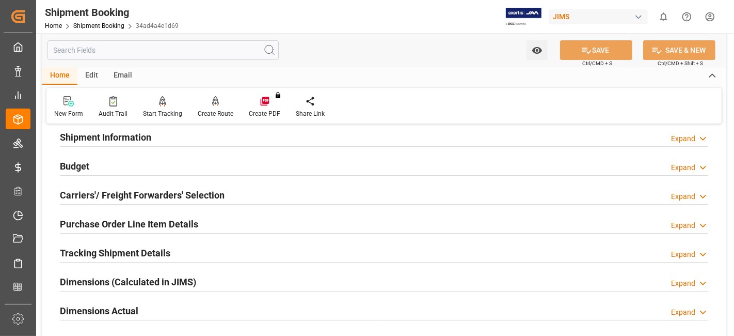
scroll to position [0, 0]
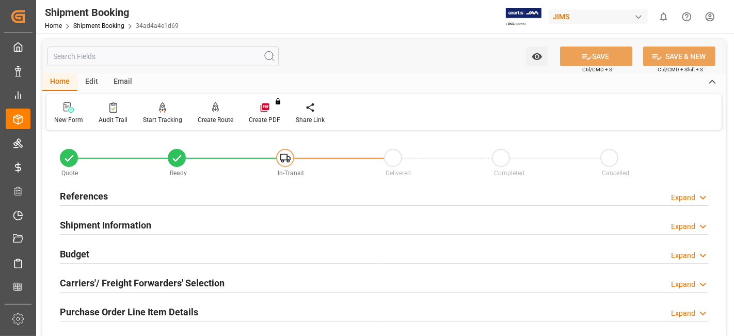
click at [104, 192] on h2 "References" at bounding box center [84, 196] width 48 height 14
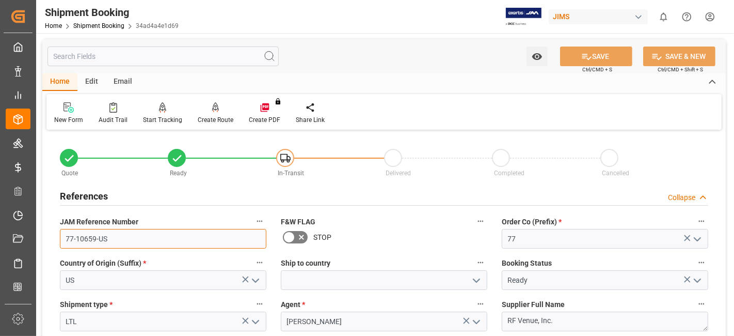
drag, startPoint x: 119, startPoint y: 237, endPoint x: 44, endPoint y: 238, distance: 74.4
drag, startPoint x: 92, startPoint y: 190, endPoint x: 102, endPoint y: 209, distance: 21.7
click at [92, 190] on h2 "References" at bounding box center [84, 196] width 48 height 14
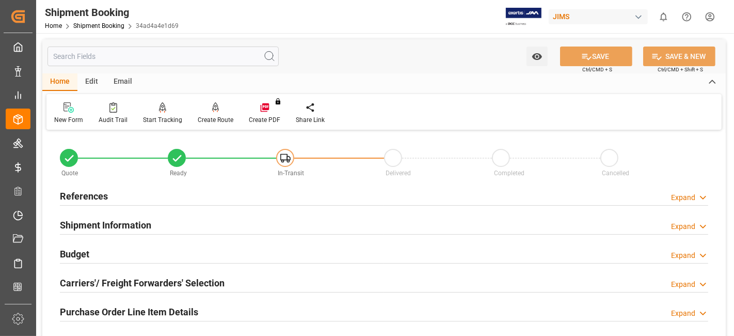
click at [106, 256] on div "Budget Expand" at bounding box center [384, 253] width 649 height 20
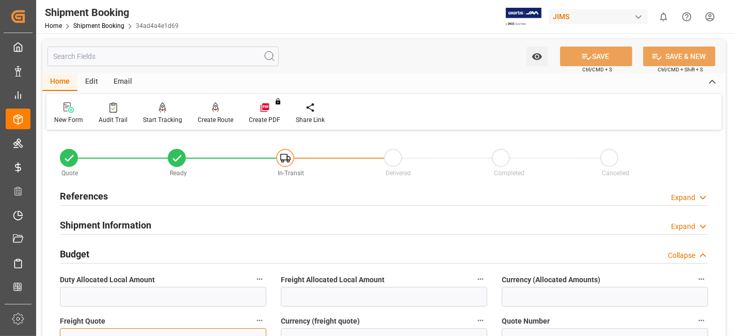
click at [83, 328] on input "text" at bounding box center [163, 338] width 207 height 20
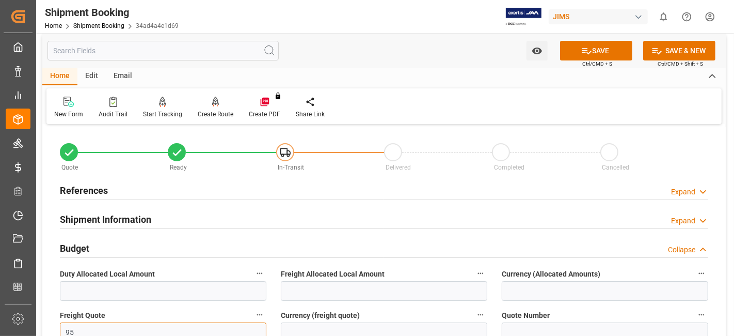
type input "95"
click at [345, 330] on input at bounding box center [384, 332] width 207 height 20
type input "CAD"
click at [574, 58] on button "SAVE" at bounding box center [596, 51] width 72 height 20
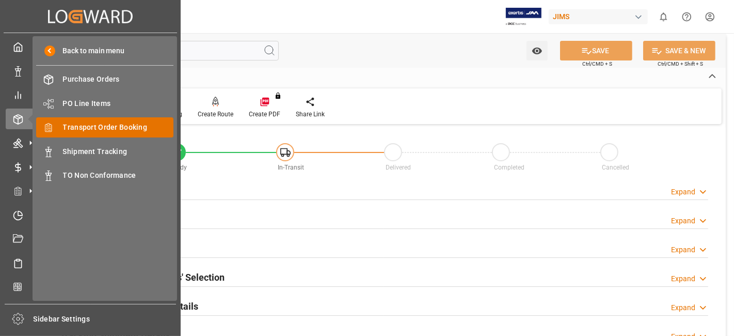
click at [123, 127] on span "Transport Order Booking" at bounding box center [118, 127] width 111 height 11
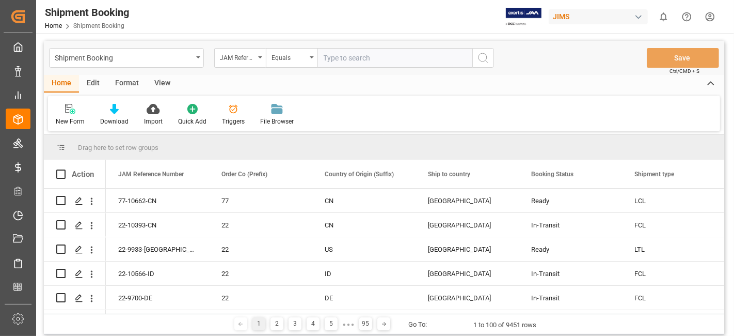
click at [352, 64] on input "text" at bounding box center [395, 58] width 155 height 20
type input "77-10604-US"
click at [487, 59] on icon "search button" at bounding box center [483, 58] width 12 height 12
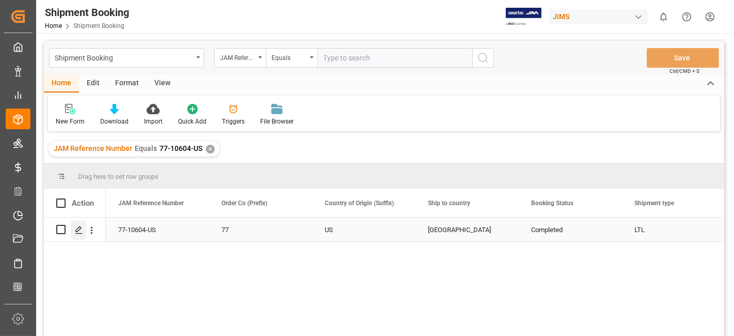
click at [79, 227] on icon "Press SPACE to select this row." at bounding box center [79, 230] width 8 height 8
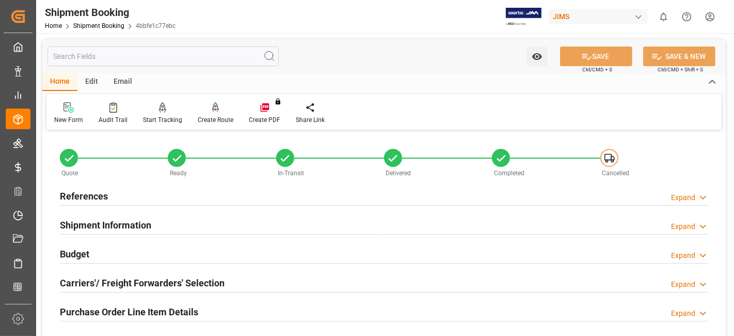
click at [121, 263] on div at bounding box center [384, 263] width 649 height 1
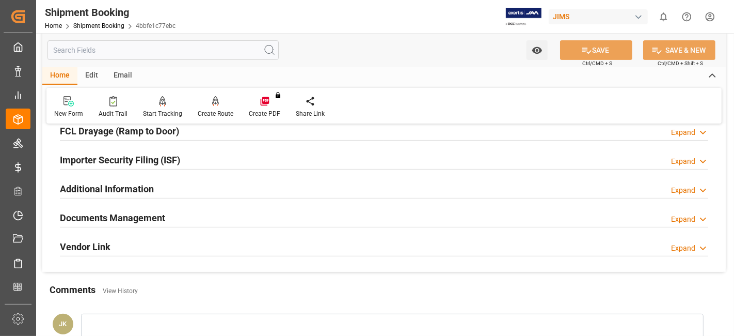
scroll to position [344, 0]
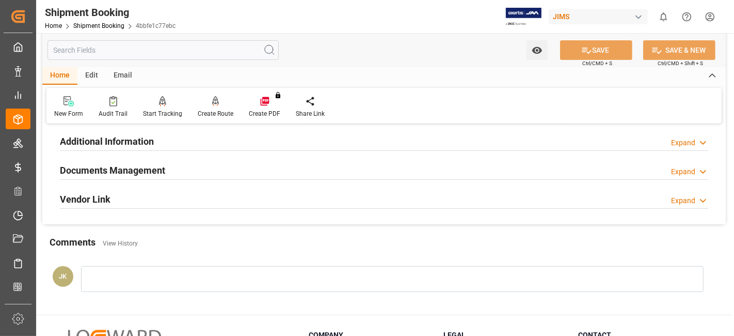
click at [101, 167] on h2 "Documents Management" at bounding box center [112, 170] width 105 height 14
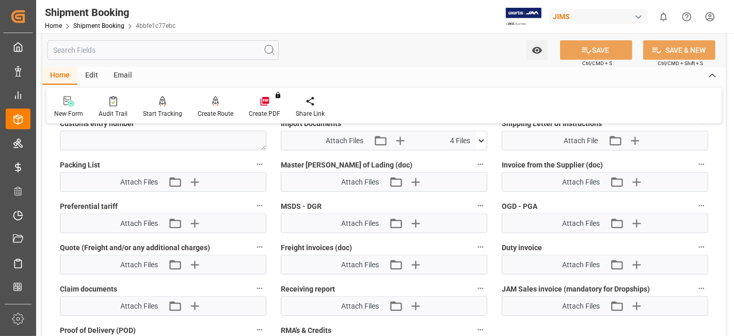
scroll to position [574, 0]
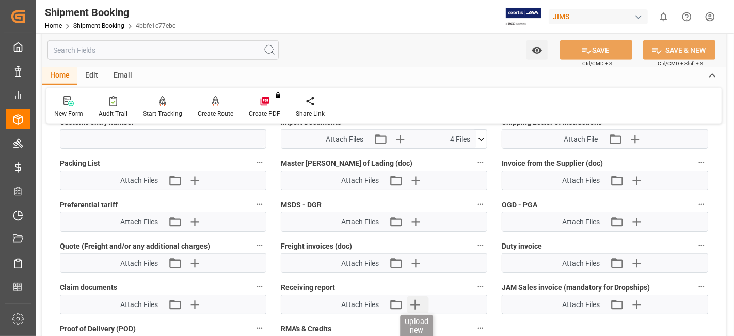
click at [417, 296] on icon "button" at bounding box center [416, 304] width 17 height 17
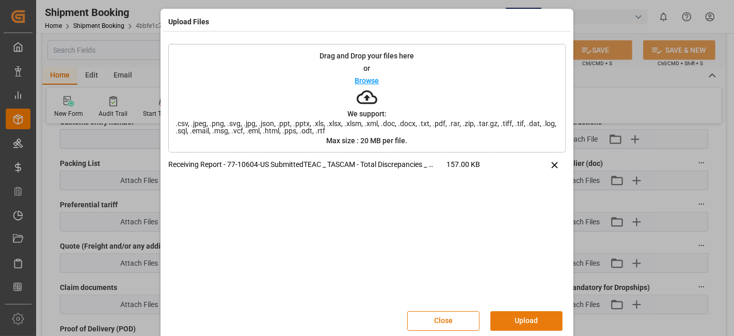
click at [521, 321] on button "Upload" at bounding box center [527, 321] width 72 height 20
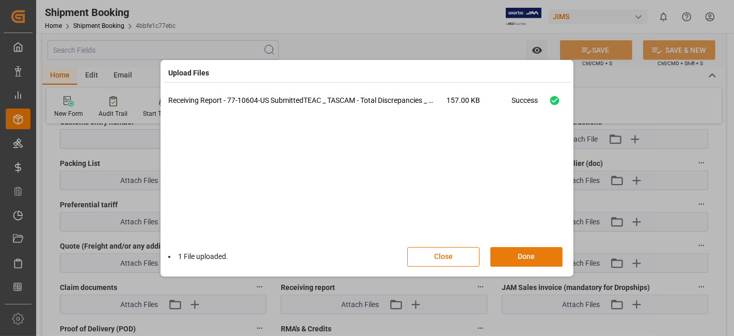
click at [518, 256] on button "Done" at bounding box center [527, 257] width 72 height 20
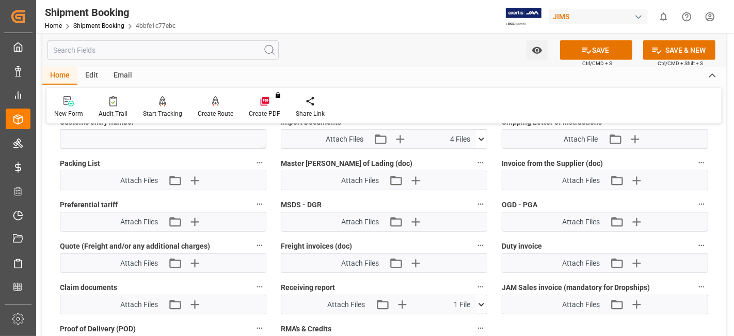
click at [141, 156] on label "Packing List" at bounding box center [163, 163] width 207 height 14
click at [253, 156] on button "Packing List" at bounding box center [259, 162] width 13 height 13
click at [114, 152] on div at bounding box center [367, 168] width 734 height 336
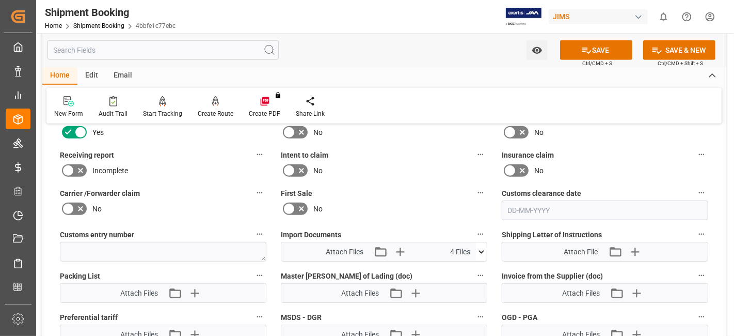
scroll to position [459, 0]
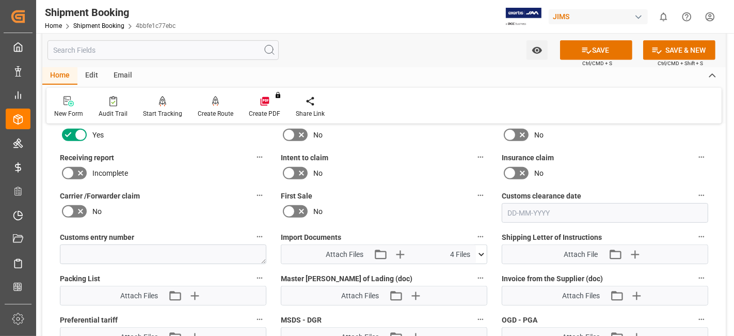
click at [88, 165] on div at bounding box center [74, 173] width 29 height 17
click at [85, 167] on icon at bounding box center [80, 173] width 12 height 12
click at [0, 0] on input "checkbox" at bounding box center [0, 0] width 0 height 0
click at [577, 49] on button "SAVE" at bounding box center [596, 50] width 72 height 20
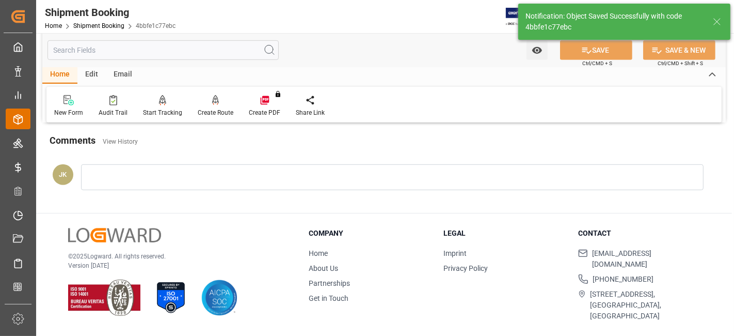
scroll to position [437, 0]
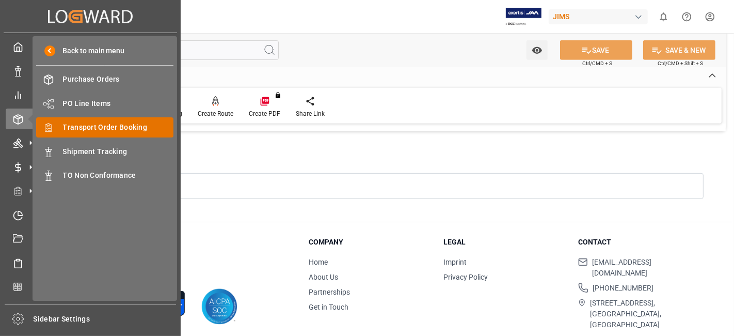
click at [119, 126] on span "Transport Order Booking" at bounding box center [118, 127] width 111 height 11
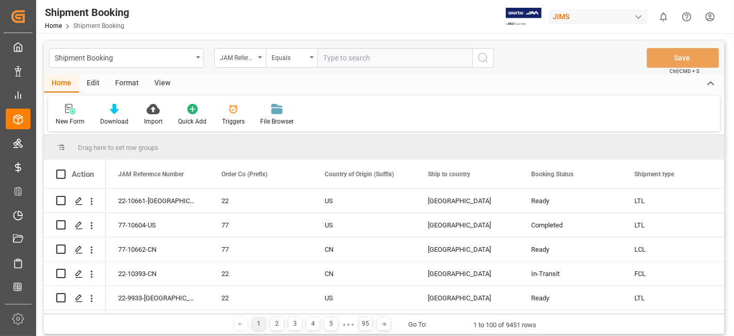
click at [339, 61] on input "text" at bounding box center [395, 58] width 155 height 20
type input "77-10249-US"
click at [497, 59] on div "Shipment Booking JAM Reference Number Equals 77-10249-US Save Ctrl/CMD + S" at bounding box center [384, 58] width 681 height 34
click at [480, 61] on icon "search button" at bounding box center [483, 58] width 12 height 12
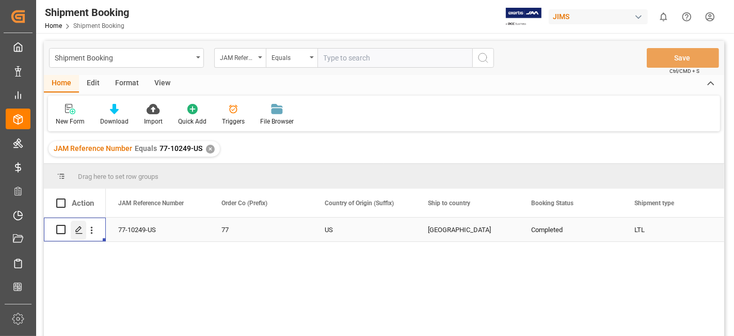
click at [85, 237] on div "Press SPACE to select this row." at bounding box center [78, 230] width 15 height 19
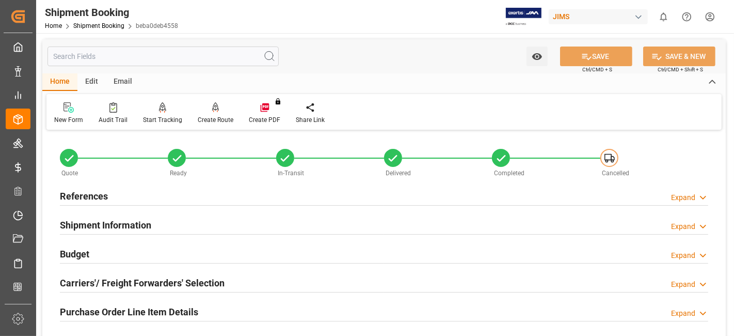
click at [118, 291] on div "Carriers'/ Freight Forwarders' Selection Expand" at bounding box center [384, 283] width 663 height 29
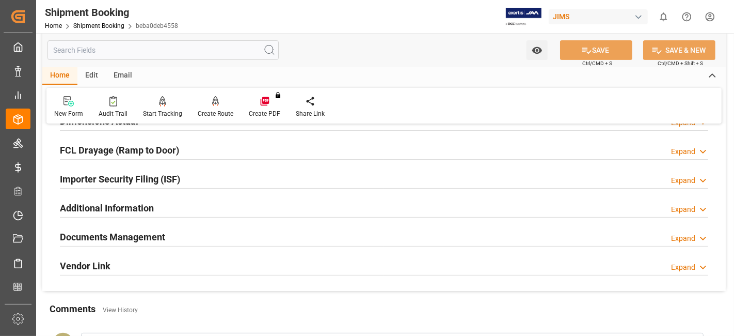
scroll to position [298, 0]
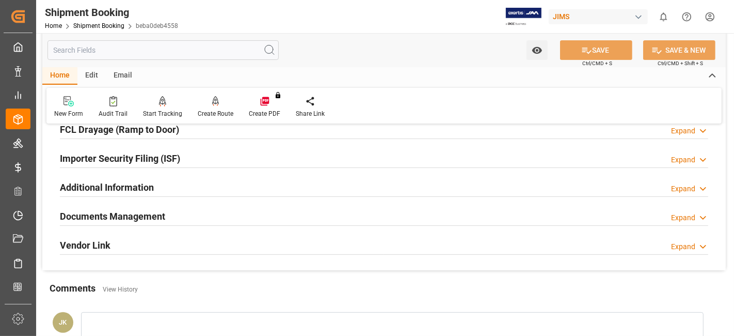
click at [107, 213] on h2 "Documents Management" at bounding box center [112, 216] width 105 height 14
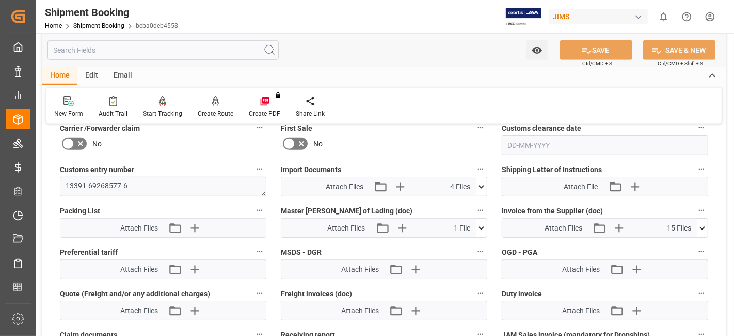
scroll to position [551, 0]
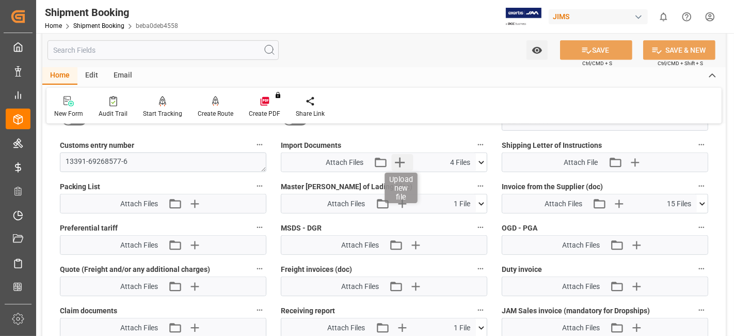
click at [401, 163] on icon "button" at bounding box center [400, 162] width 17 height 17
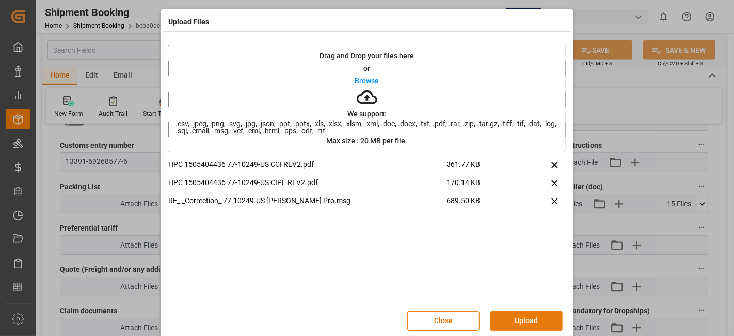
click at [529, 320] on button "Upload" at bounding box center [527, 321] width 72 height 20
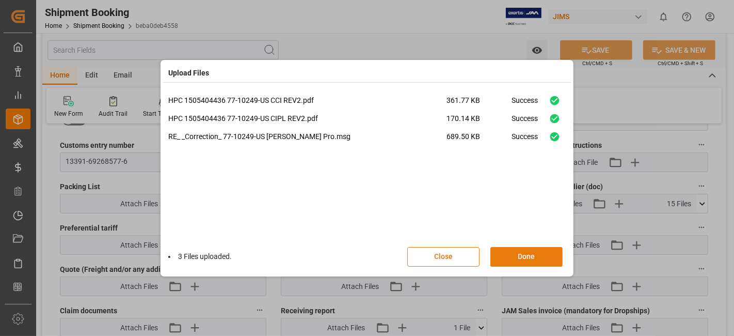
click at [515, 261] on button "Done" at bounding box center [527, 257] width 72 height 20
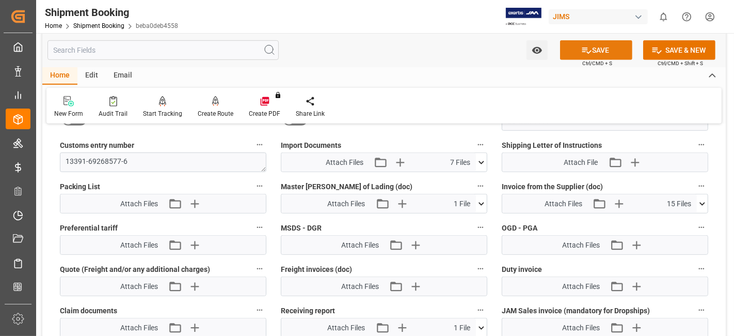
click at [589, 50] on icon at bounding box center [587, 50] width 11 height 11
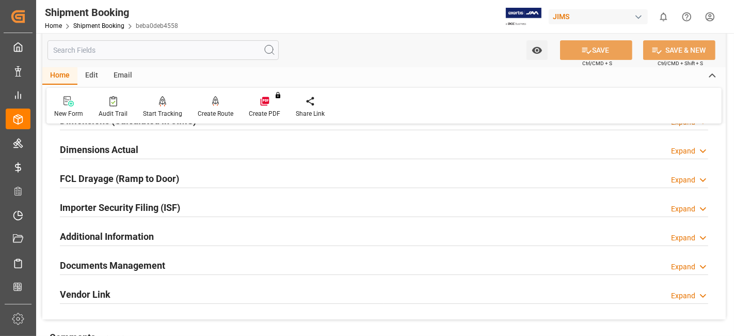
scroll to position [265, 0]
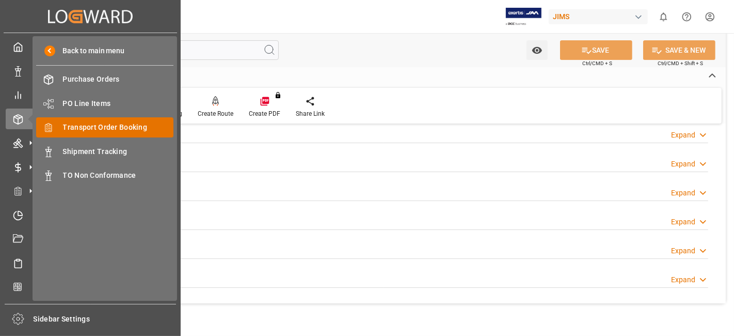
click at [119, 124] on span "Transport Order Booking" at bounding box center [118, 127] width 111 height 11
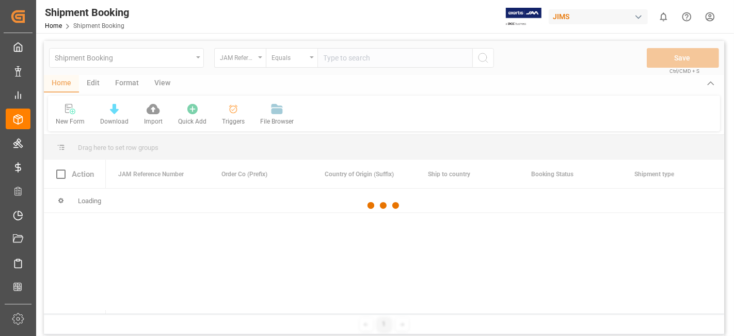
click at [334, 59] on div at bounding box center [384, 206] width 681 height 330
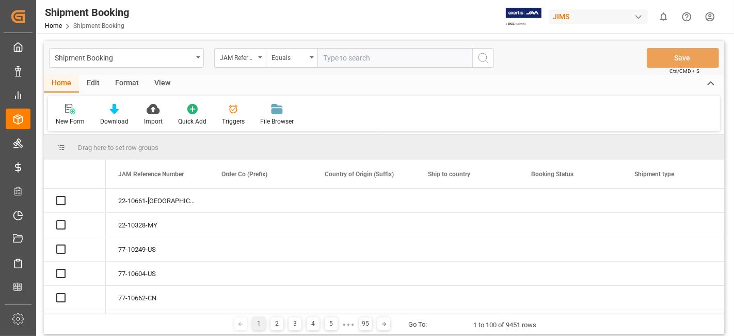
click at [333, 57] on input "text" at bounding box center [395, 58] width 155 height 20
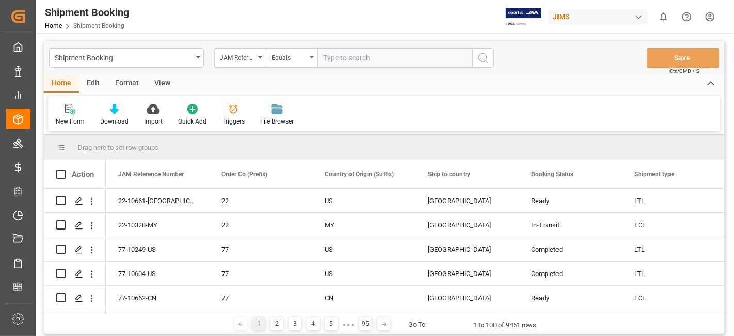
paste input "77-10636-CN"
type input "77-10636-CN"
click at [477, 62] on icon "search button" at bounding box center [483, 58] width 12 height 12
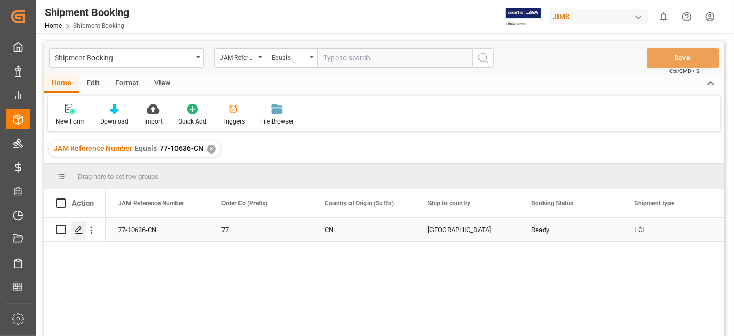
click at [81, 231] on icon "Press SPACE to select this row." at bounding box center [79, 230] width 8 height 8
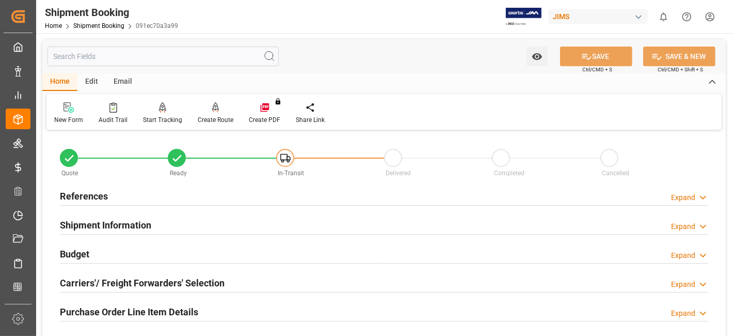
click at [104, 200] on h2 "References" at bounding box center [84, 196] width 48 height 14
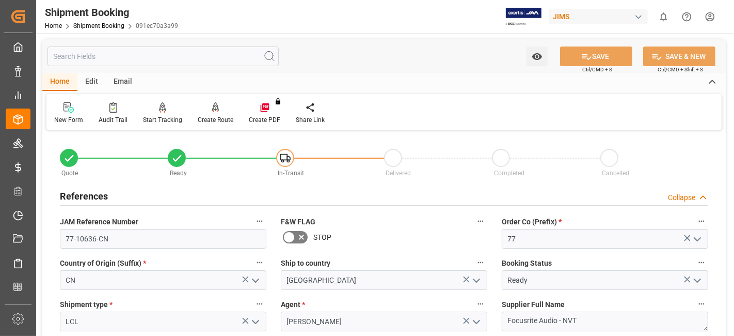
click at [105, 198] on h2 "References" at bounding box center [84, 196] width 48 height 14
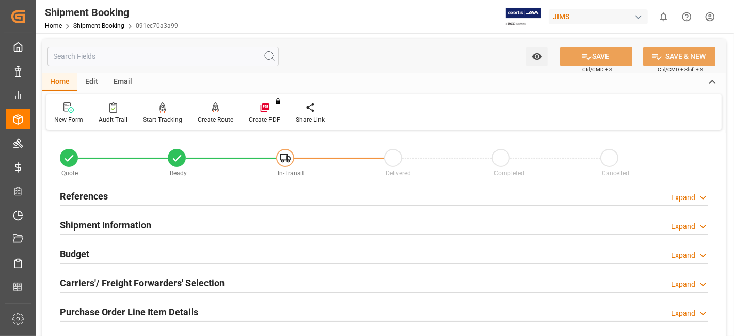
click at [104, 225] on h2 "Shipment Information" at bounding box center [105, 225] width 91 height 14
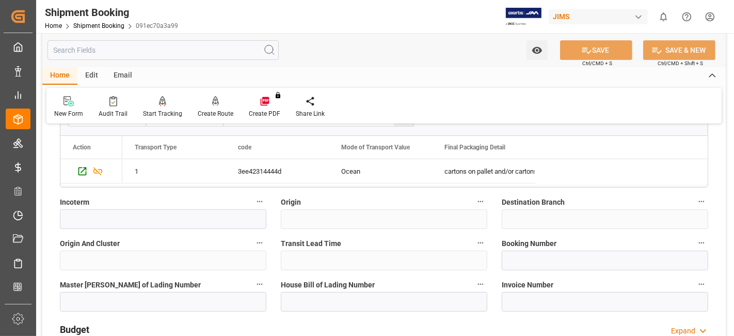
scroll to position [344, 0]
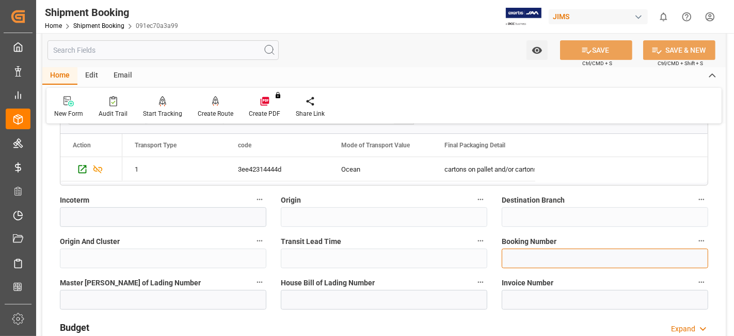
click at [533, 254] on input at bounding box center [605, 258] width 207 height 20
paste input "13635370"
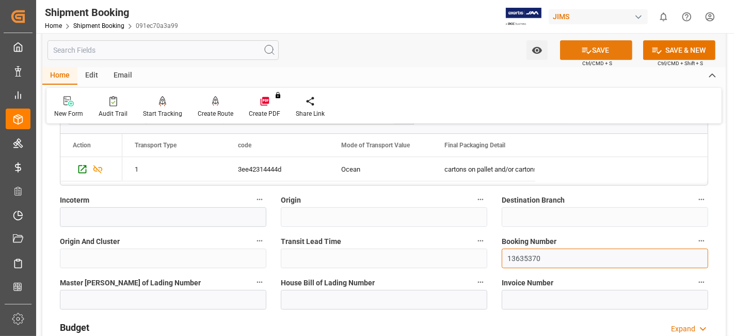
type input "13635370"
click at [568, 53] on button "SAVE" at bounding box center [596, 50] width 72 height 20
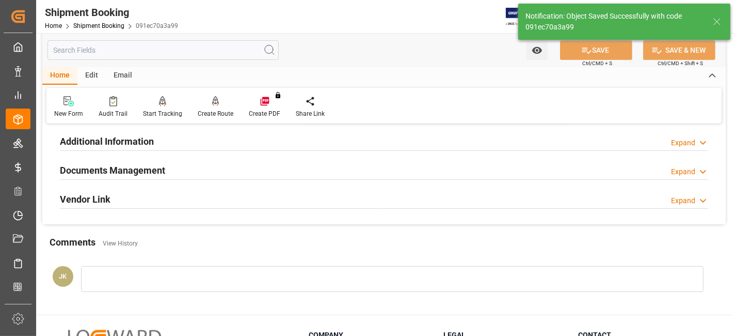
scroll to position [0, 0]
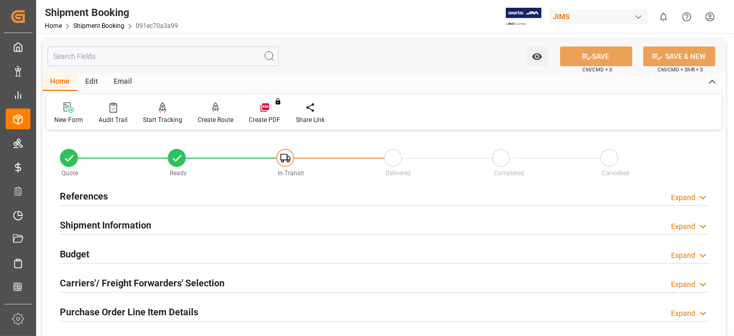
click at [103, 255] on div "Budget Expand" at bounding box center [384, 253] width 649 height 20
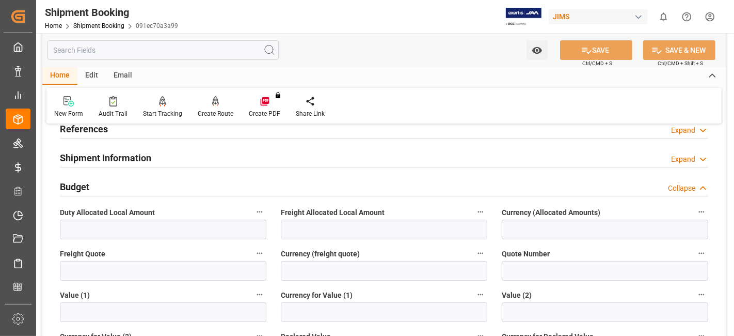
scroll to position [69, 0]
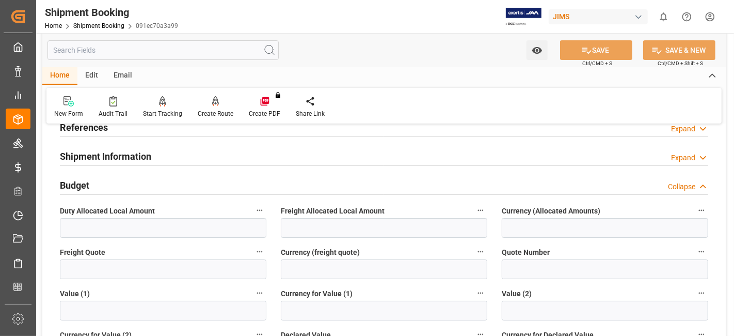
click at [87, 286] on label "Value (1)" at bounding box center [163, 293] width 207 height 14
click at [253, 286] on button "Value (1)" at bounding box center [259, 292] width 13 height 13
click at [87, 269] on div at bounding box center [367, 168] width 734 height 336
click at [83, 268] on input "text" at bounding box center [163, 269] width 207 height 20
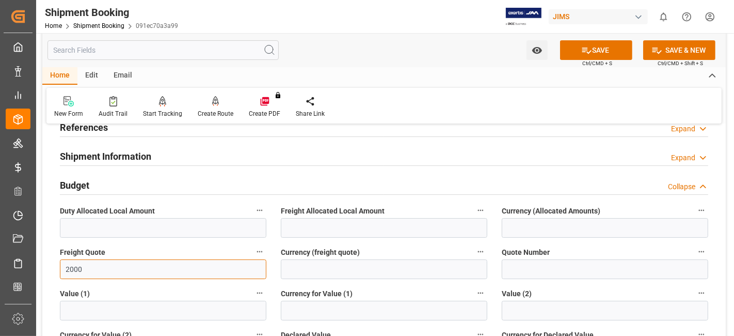
type input "2000"
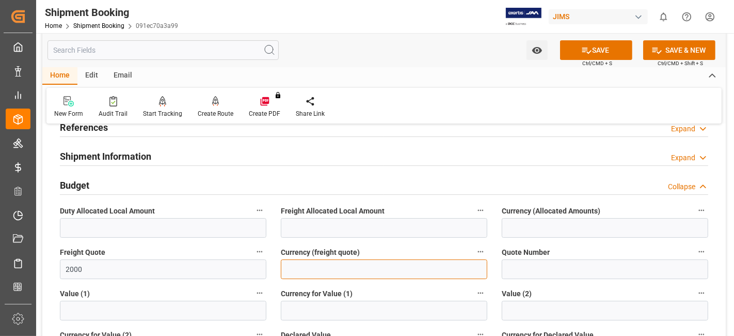
click at [305, 264] on input at bounding box center [384, 269] width 207 height 20
type input "USD"
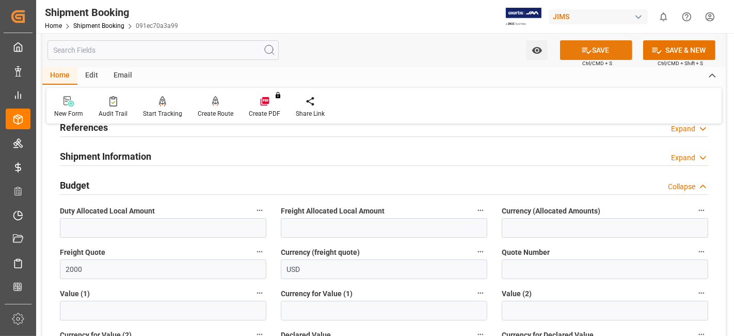
click at [572, 59] on div "SAVE Ctrl/CMD + S" at bounding box center [597, 50] width 94 height 20
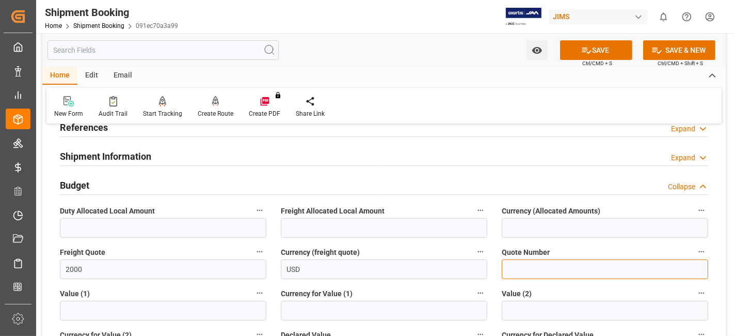
click at [519, 269] on input at bounding box center [605, 269] width 207 height 20
click at [515, 268] on input at bounding box center [605, 269] width 207 height 20
paste input "10548722"
type input "10548722"
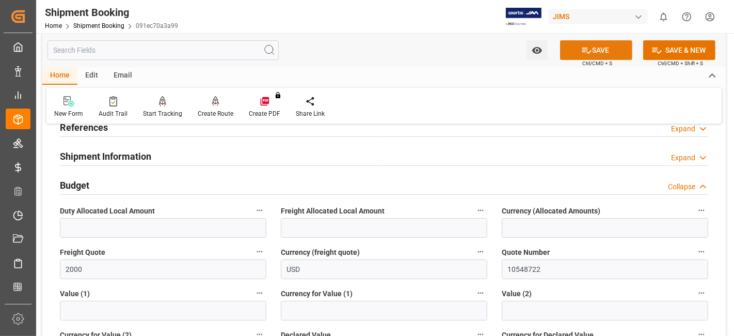
click at [578, 52] on button "SAVE" at bounding box center [596, 50] width 72 height 20
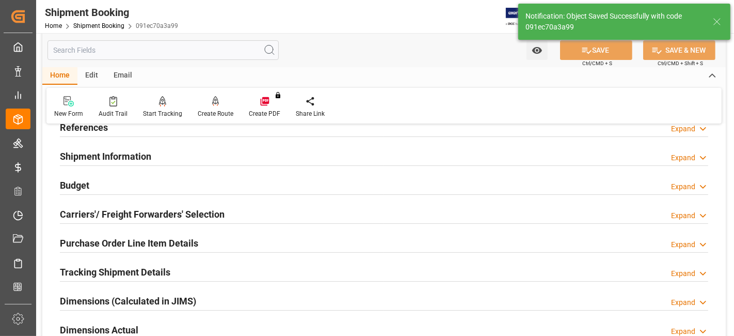
click at [109, 216] on h2 "Carriers'/ Freight Forwarders' Selection" at bounding box center [142, 214] width 165 height 14
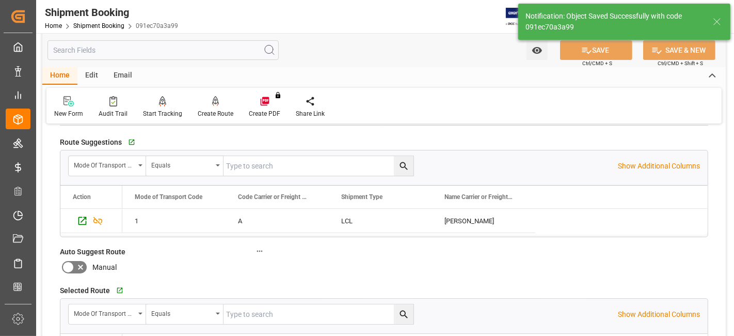
scroll to position [183, 0]
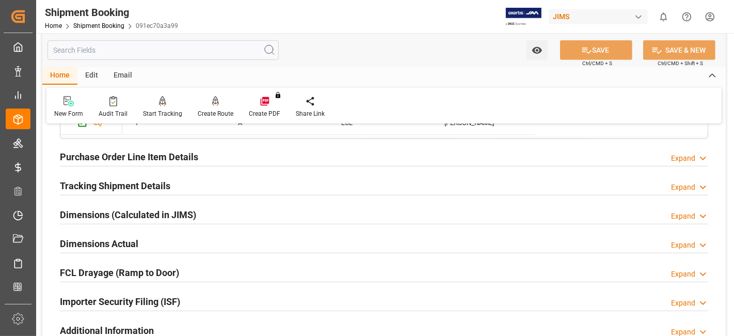
click at [152, 237] on div "Dimensions Actual Expand" at bounding box center [384, 243] width 649 height 20
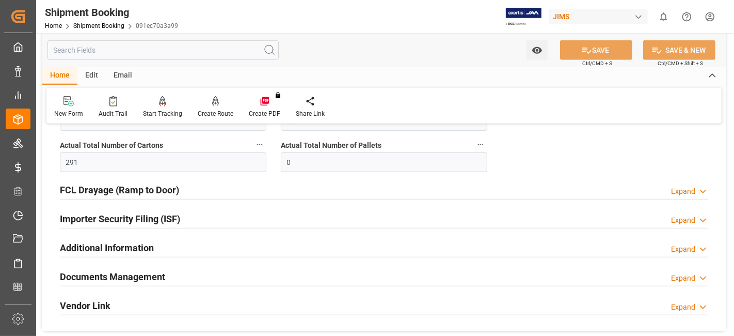
scroll to position [643, 0]
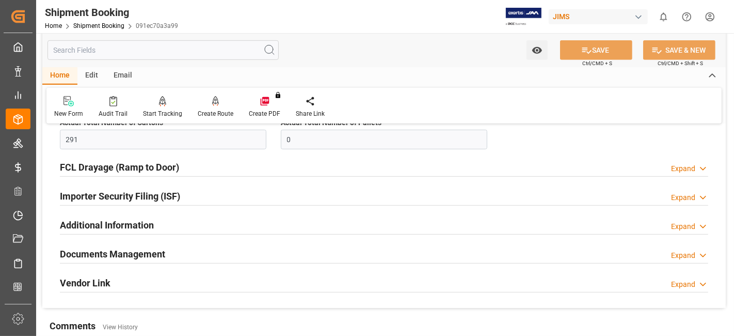
click at [149, 247] on h2 "Documents Management" at bounding box center [112, 254] width 105 height 14
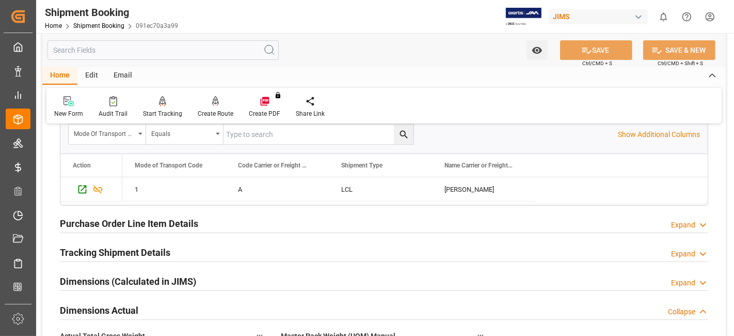
scroll to position [344, 0]
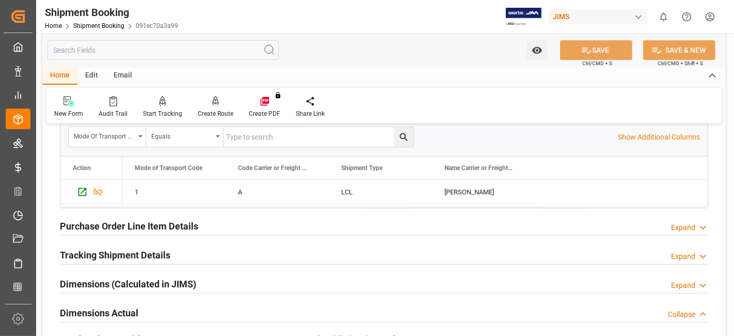
click at [97, 250] on h2 "Tracking Shipment Details" at bounding box center [115, 255] width 111 height 14
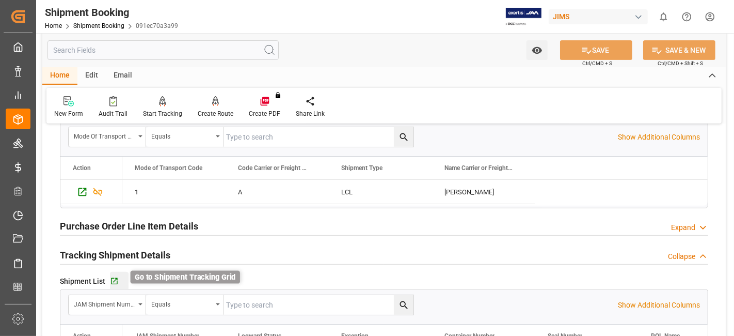
click at [117, 277] on icon "button" at bounding box center [114, 281] width 9 height 9
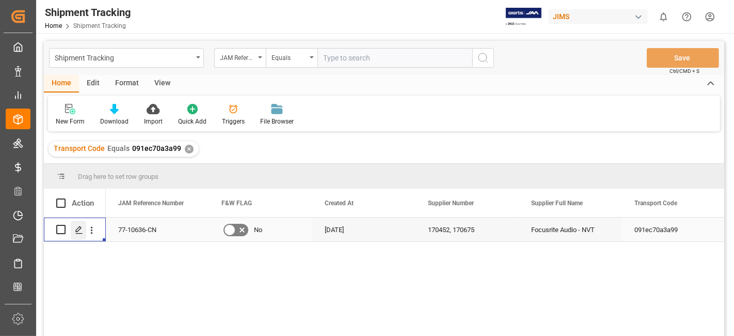
click at [83, 225] on div "Press SPACE to select this row." at bounding box center [78, 230] width 15 height 19
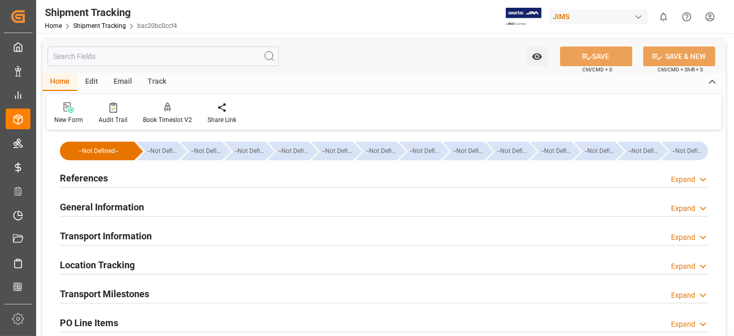
type input "[DATE]"
click at [129, 180] on div "References Expand" at bounding box center [384, 177] width 649 height 20
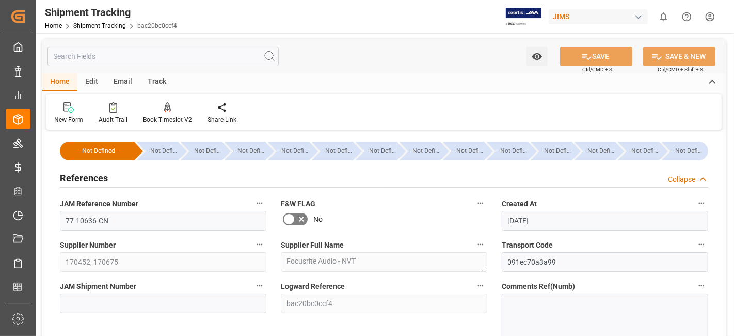
click at [127, 178] on div "References Collapse" at bounding box center [384, 177] width 649 height 20
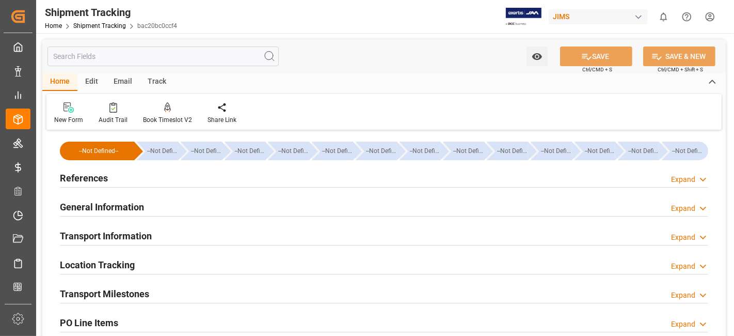
click at [121, 231] on h2 "Transport Information" at bounding box center [106, 236] width 92 height 14
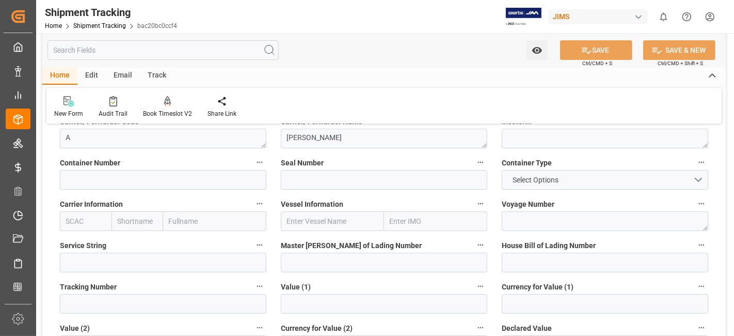
scroll to position [183, 0]
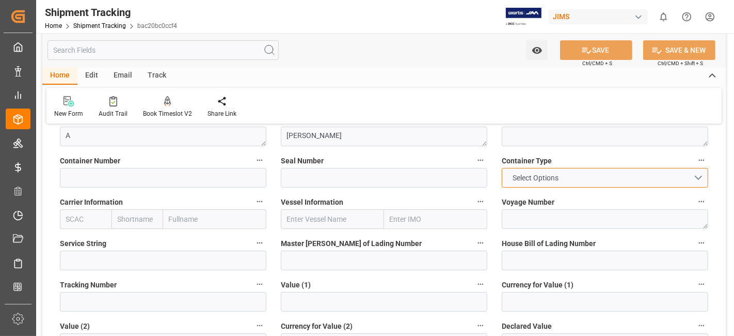
click at [700, 179] on button "Select Options" at bounding box center [605, 178] width 207 height 20
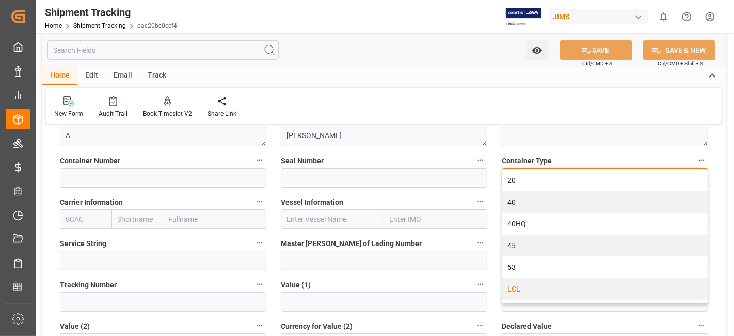
click at [585, 284] on div "LCL" at bounding box center [606, 289] width 206 height 22
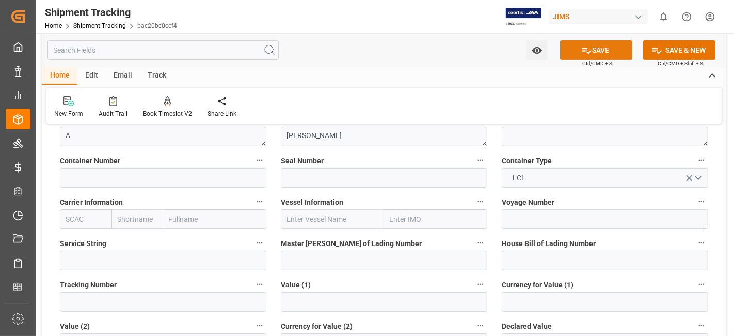
click at [582, 49] on icon at bounding box center [587, 50] width 11 height 11
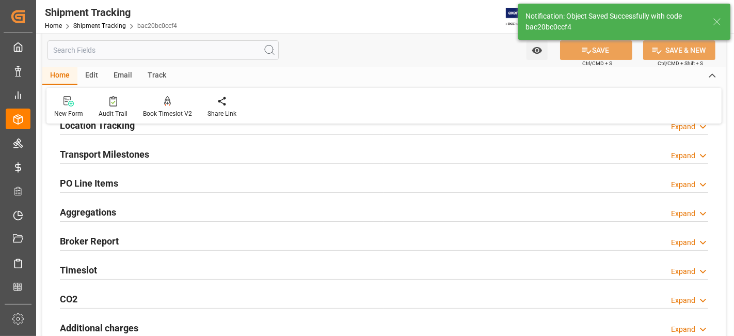
scroll to position [137, 0]
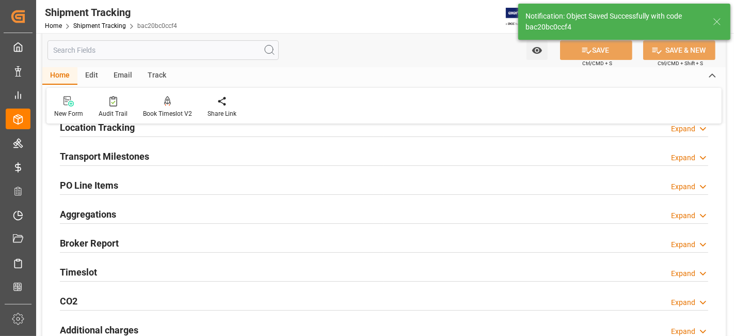
click at [196, 157] on div "Transport Milestones Expand" at bounding box center [384, 156] width 649 height 20
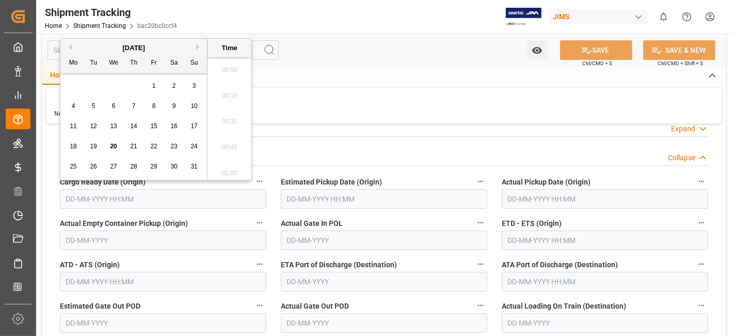
click at [147, 201] on input "text" at bounding box center [163, 199] width 207 height 20
click at [90, 144] on span "19" at bounding box center [93, 146] width 7 height 7
type input "[DATE] 00:00"
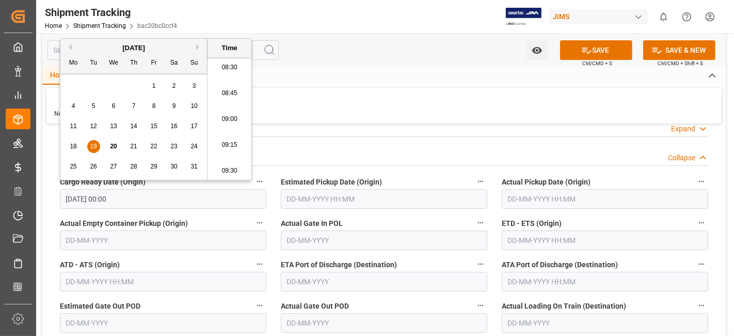
click at [416, 202] on input "text" at bounding box center [384, 199] width 207 height 20
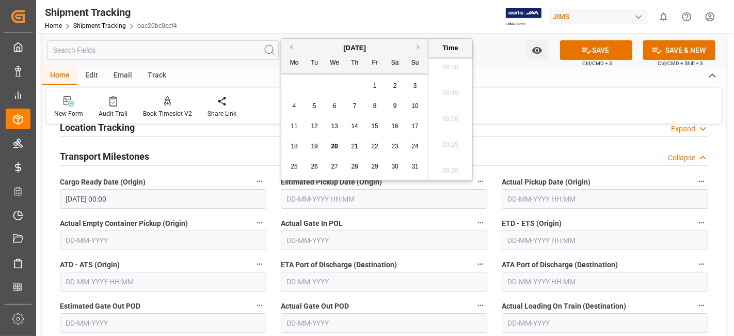
click at [416, 202] on input "text" at bounding box center [384, 199] width 207 height 20
click at [442, 222] on label "Actual Gate In POL" at bounding box center [384, 223] width 207 height 14
click at [474, 222] on button "Actual Gate In POL" at bounding box center [480, 222] width 13 height 13
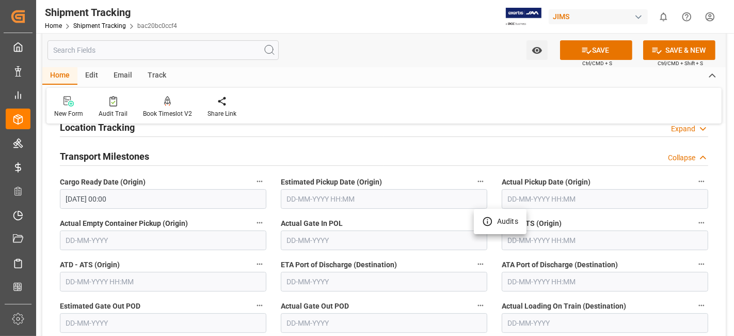
click at [441, 220] on div at bounding box center [367, 168] width 734 height 336
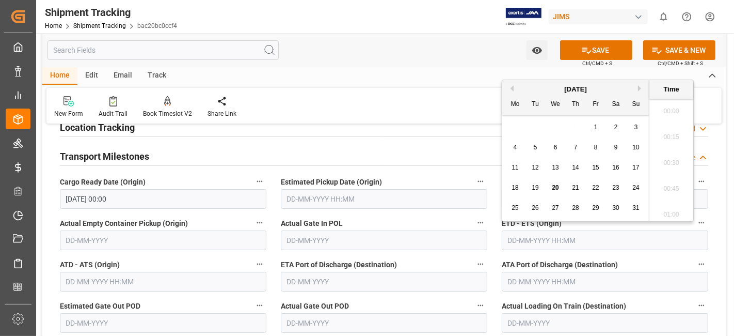
click at [518, 238] on input "text" at bounding box center [605, 240] width 207 height 20
click at [637, 86] on div "[DATE]" at bounding box center [576, 89] width 147 height 10
click at [640, 86] on button "Next Month" at bounding box center [641, 88] width 6 height 6
click at [558, 130] on div "3" at bounding box center [556, 127] width 13 height 12
type input "[DATE] 00:00"
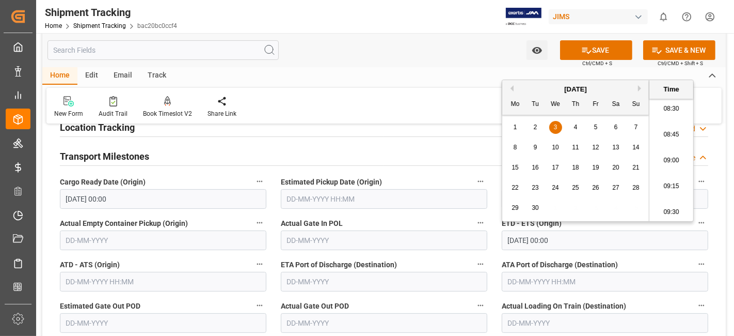
click at [416, 254] on div "ETA Port of Discharge (Destination)" at bounding box center [384, 274] width 221 height 41
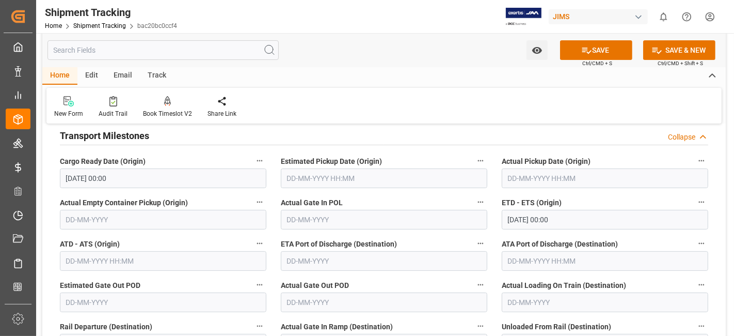
scroll to position [161, 0]
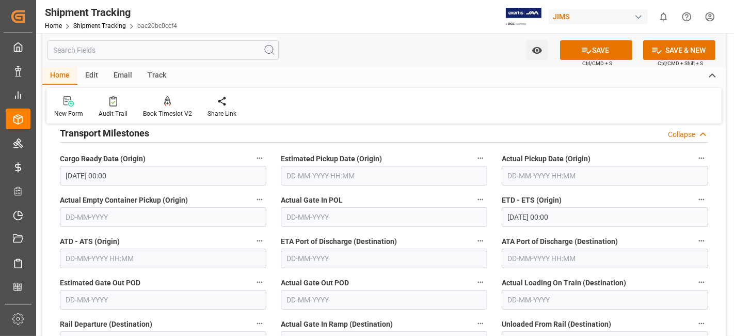
click at [379, 262] on input "text" at bounding box center [384, 258] width 207 height 20
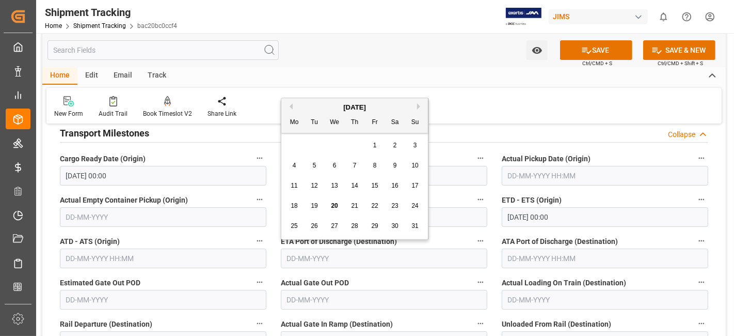
click at [418, 103] on button "Next Month" at bounding box center [420, 106] width 6 height 6
click at [397, 185] on span "20" at bounding box center [395, 185] width 7 height 7
type input "[DATE]"
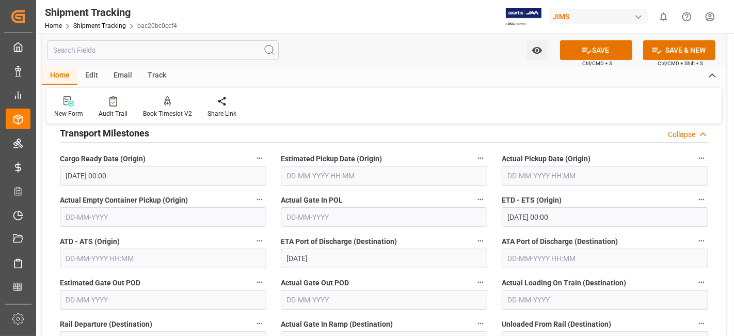
click at [391, 283] on label "Actual Gate Out POD" at bounding box center [384, 282] width 207 height 14
click at [474, 283] on button "Actual Gate Out POD" at bounding box center [480, 281] width 13 height 13
click at [391, 284] on div at bounding box center [367, 168] width 734 height 336
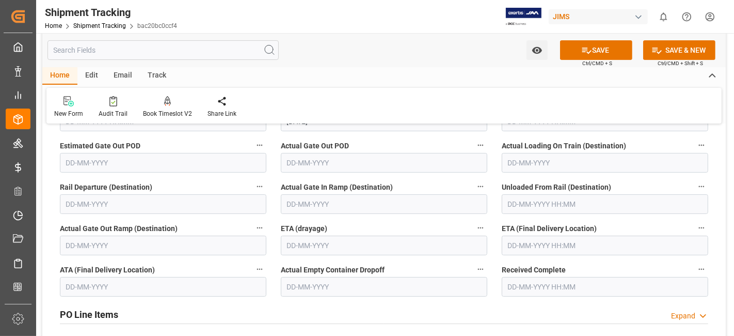
scroll to position [298, 0]
click at [528, 249] on input "text" at bounding box center [605, 245] width 207 height 20
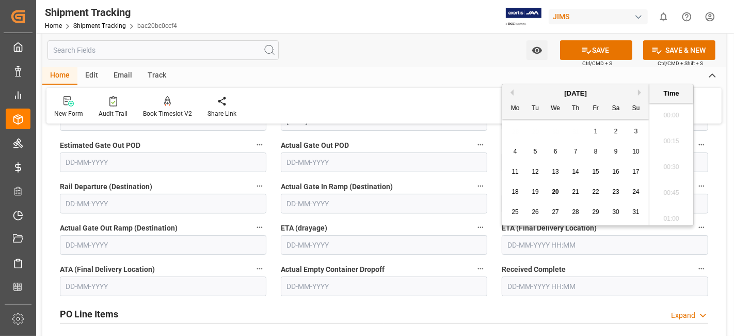
scroll to position [881, 0]
click at [637, 91] on div "[DATE]" at bounding box center [576, 93] width 147 height 10
click at [638, 89] on button "Next Month" at bounding box center [641, 92] width 6 height 6
click at [641, 92] on button "Next Month" at bounding box center [641, 92] width 6 height 6
click at [519, 173] on span "13" at bounding box center [515, 171] width 7 height 7
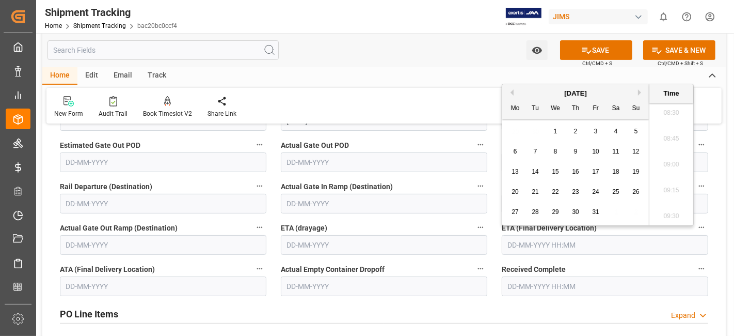
type input "[DATE] 00:00"
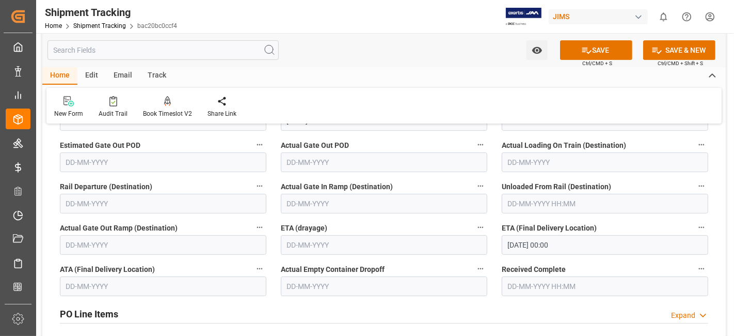
click at [491, 176] on div "Actual Gate In Ramp (Destination)" at bounding box center [384, 196] width 221 height 41
click at [584, 51] on icon at bounding box center [587, 50] width 11 height 11
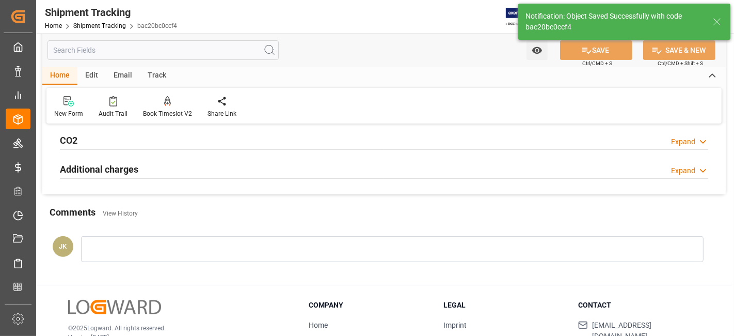
scroll to position [9, 0]
